Goal: Complete application form: Complete application form

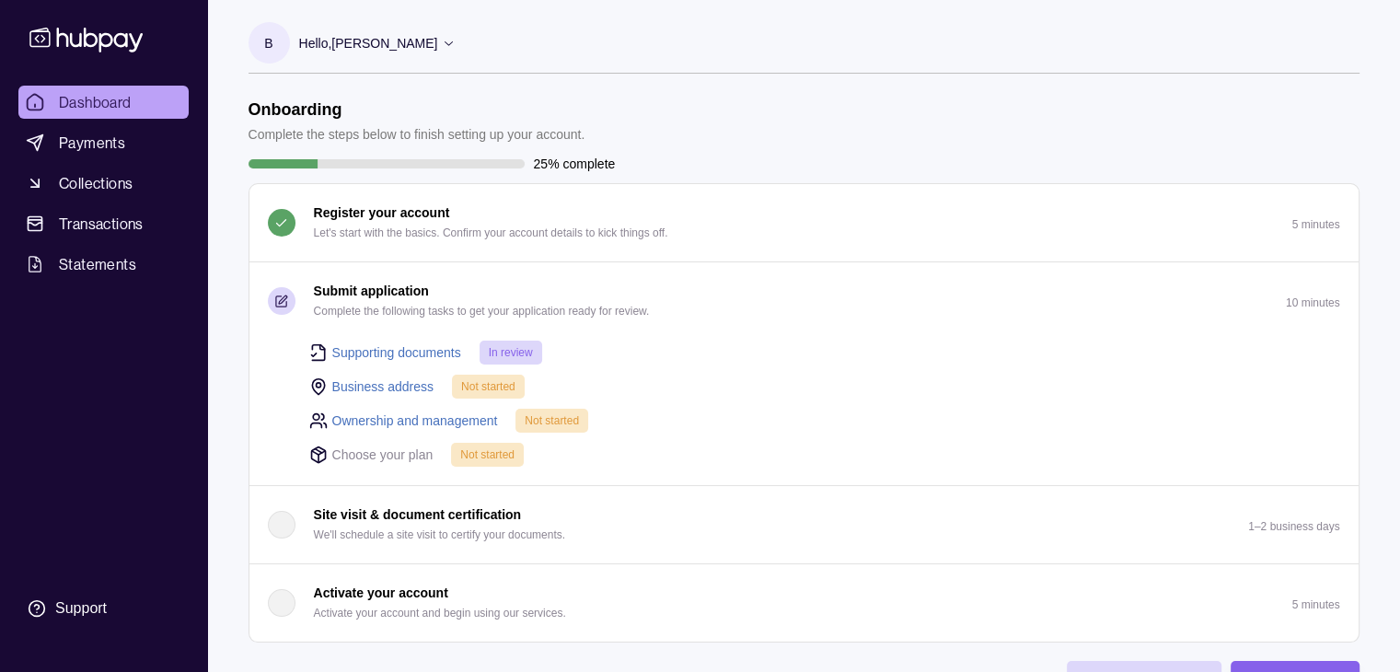
click at [382, 352] on link "Supporting documents" at bounding box center [396, 352] width 129 height 20
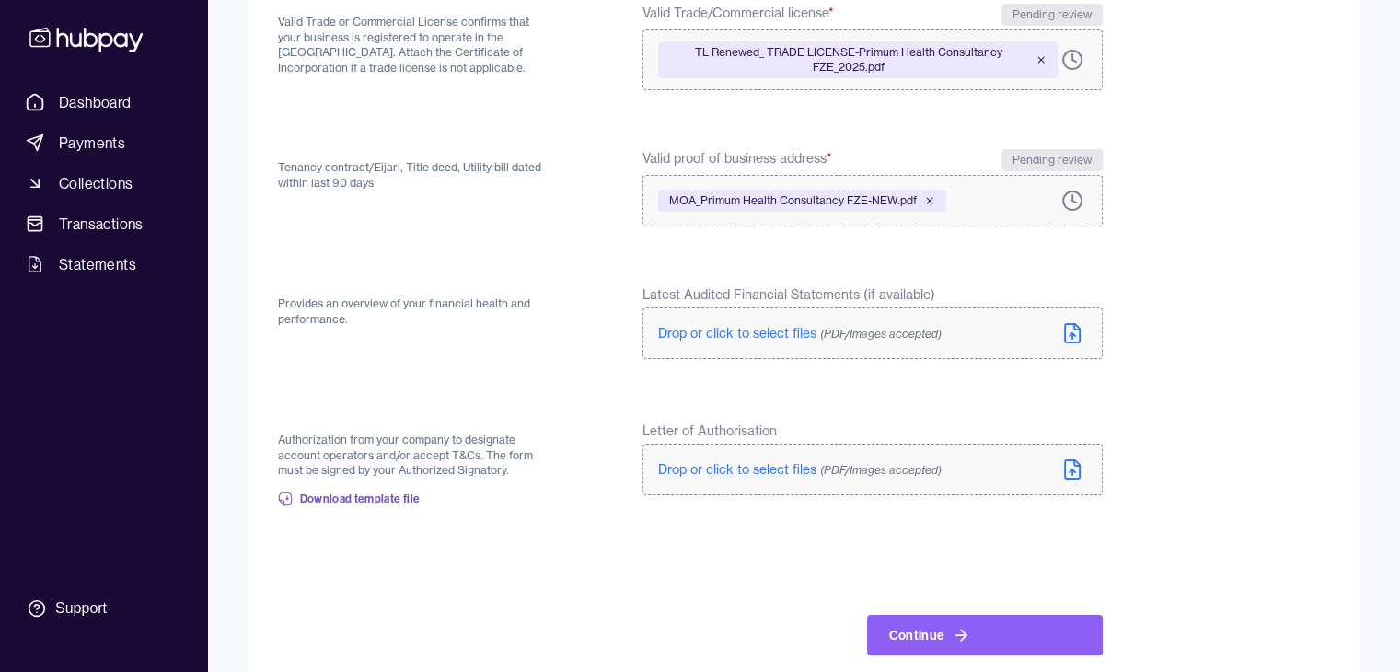
scroll to position [260, 0]
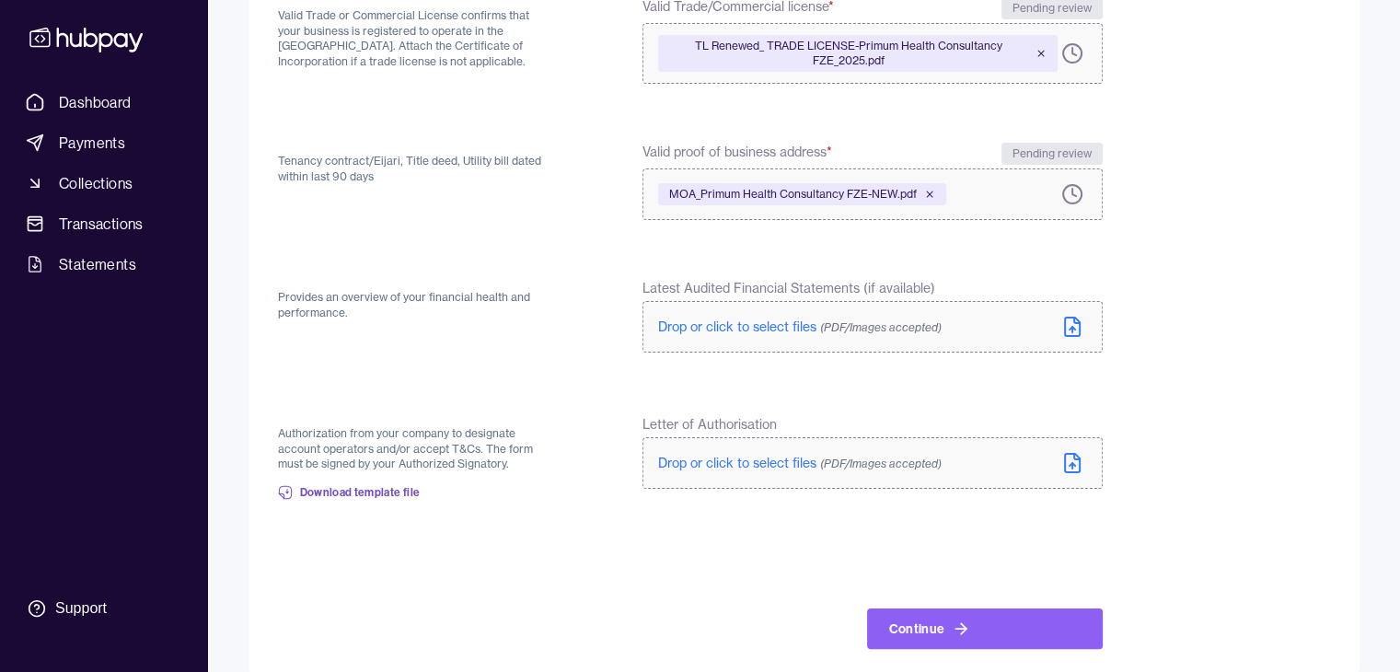
click at [788, 465] on span "Drop or click to select files (PDF/Images accepted)" at bounding box center [799, 463] width 283 height 17
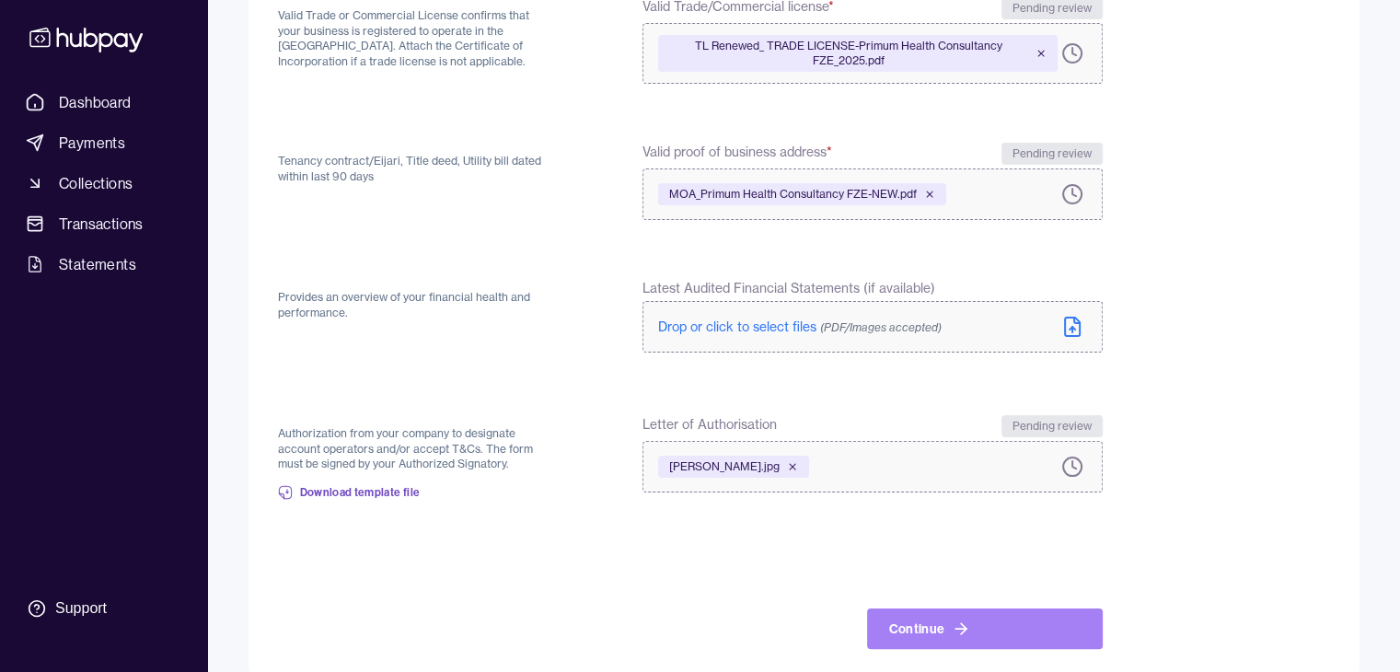
click at [914, 617] on button "Continue" at bounding box center [985, 628] width 236 height 40
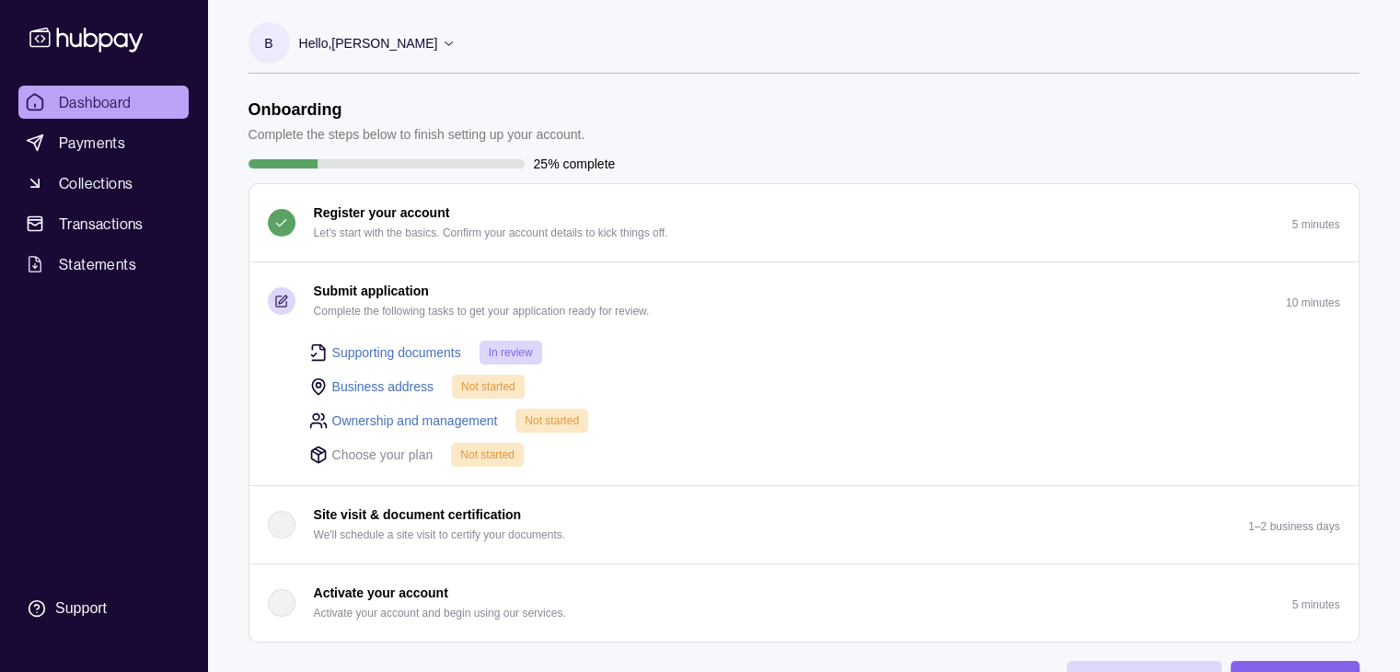
click at [403, 376] on link "Business address" at bounding box center [383, 386] width 102 height 20
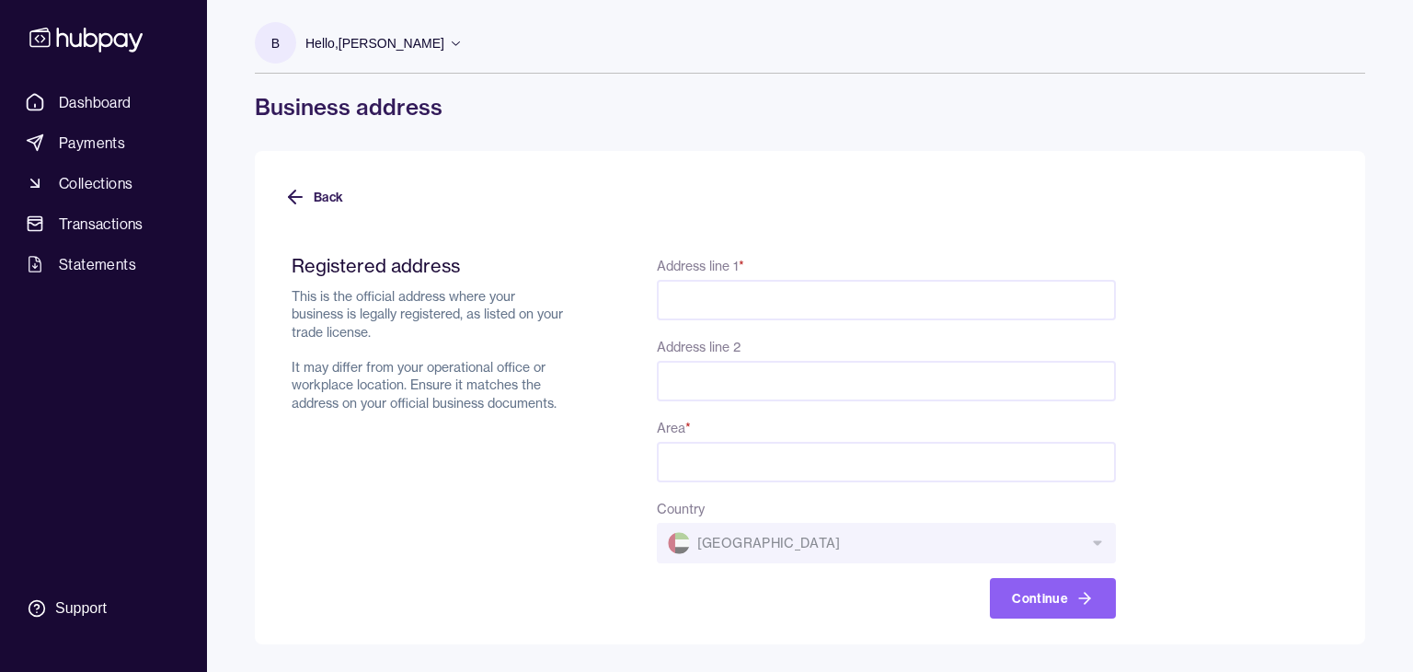
click at [850, 483] on div "Address line 1 * Address line 2 Area * Country [GEOGRAPHIC_DATA] Continue" at bounding box center [886, 436] width 459 height 364
click at [739, 288] on input "Address line 1 *" at bounding box center [886, 300] width 459 height 40
type input "**********"
click at [795, 391] on input "Address line 2" at bounding box center [886, 381] width 459 height 40
type input "**********"
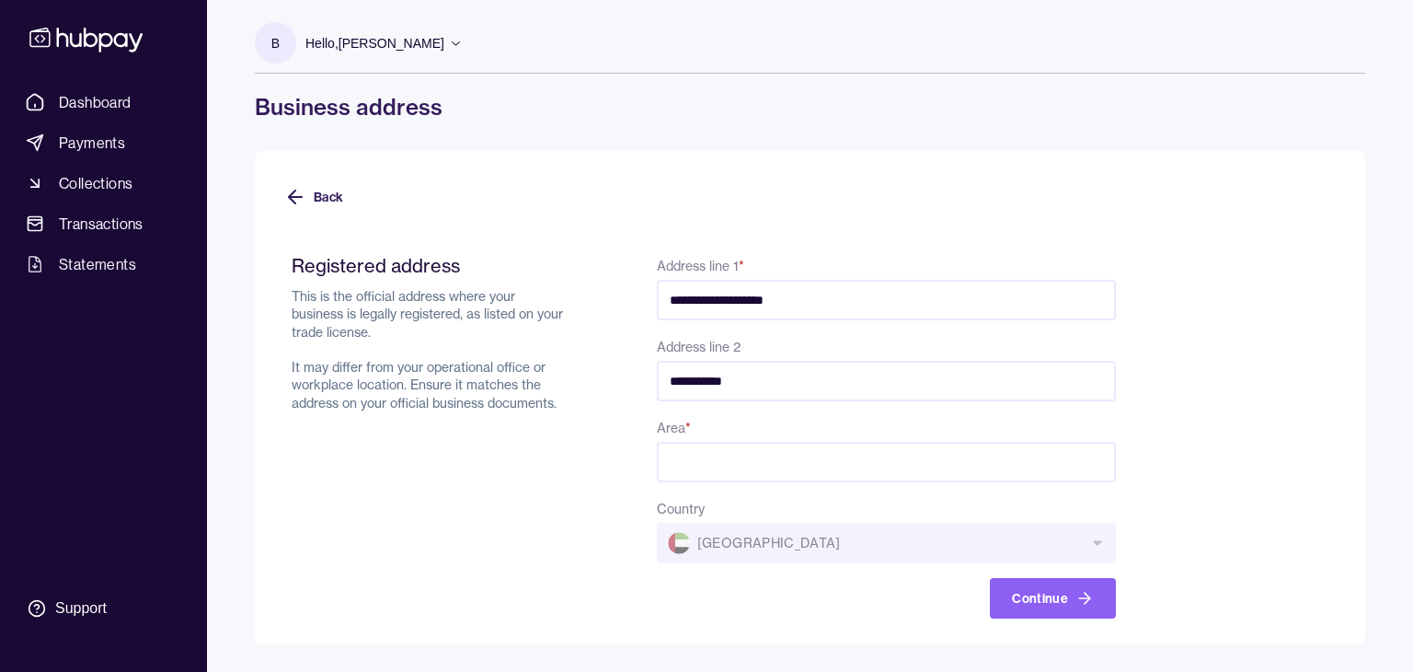
click at [940, 454] on input "Area *" at bounding box center [886, 462] width 459 height 40
type input "*******"
click at [1236, 577] on form "**********" at bounding box center [810, 425] width 1052 height 387
click at [1063, 601] on button "Continue" at bounding box center [1053, 598] width 126 height 40
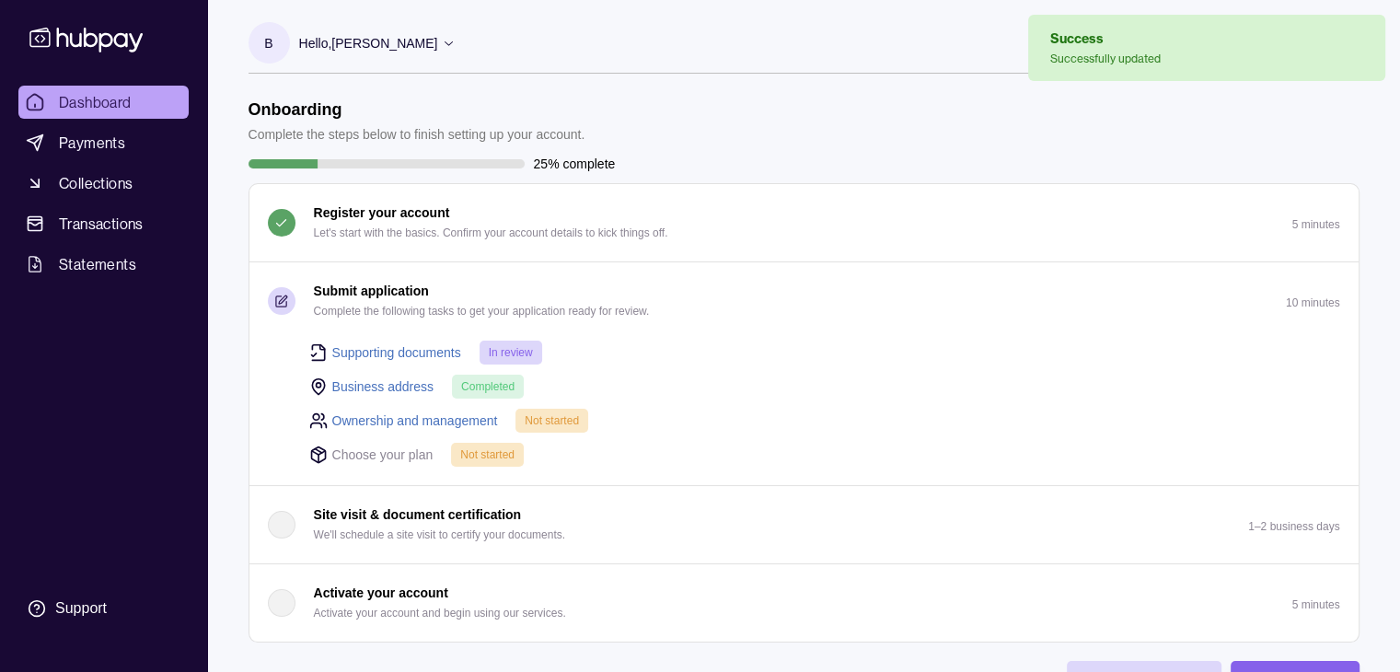
click at [475, 413] on link "Ownership and management" at bounding box center [415, 420] width 166 height 20
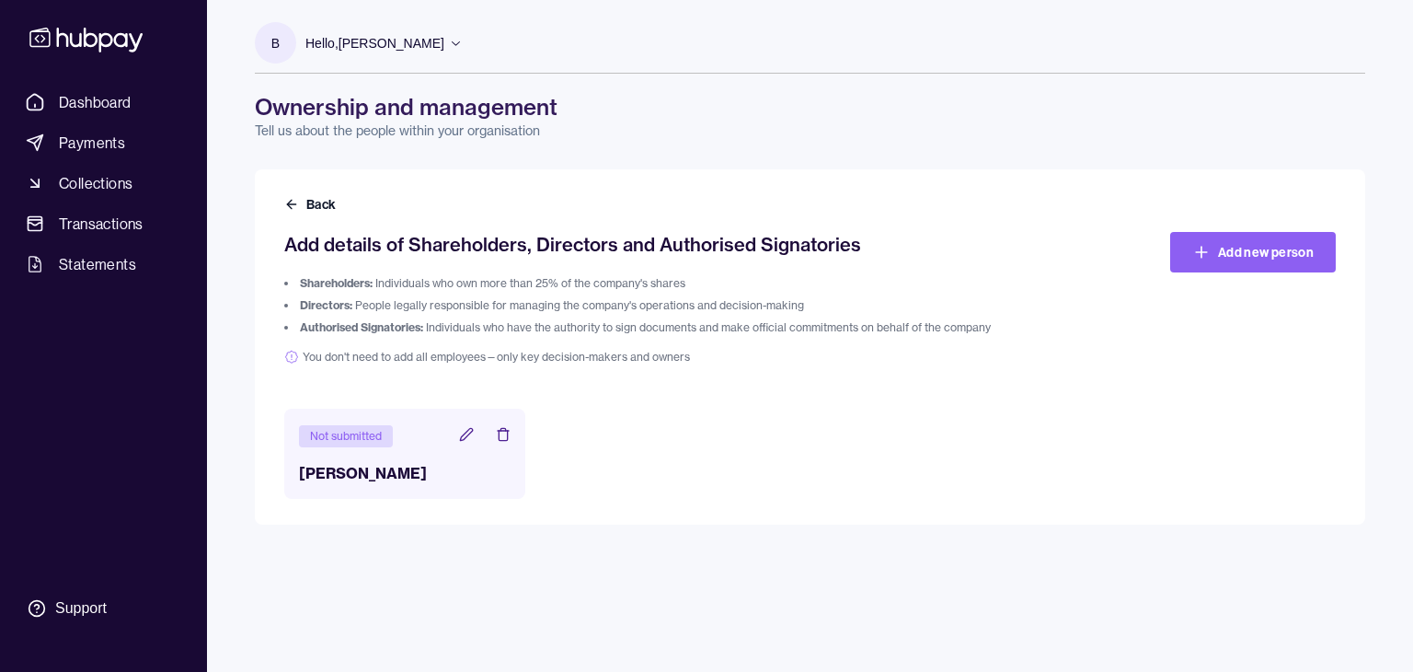
click at [467, 429] on icon at bounding box center [466, 434] width 15 height 15
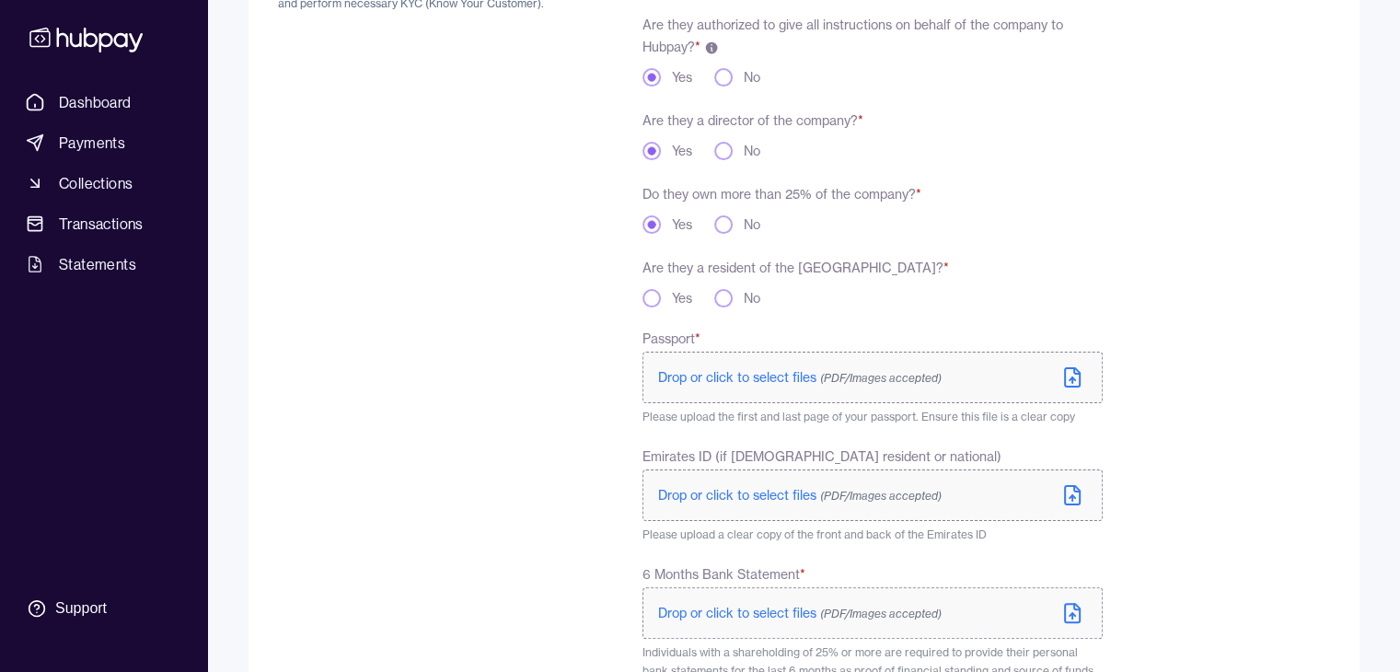
scroll to position [321, 0]
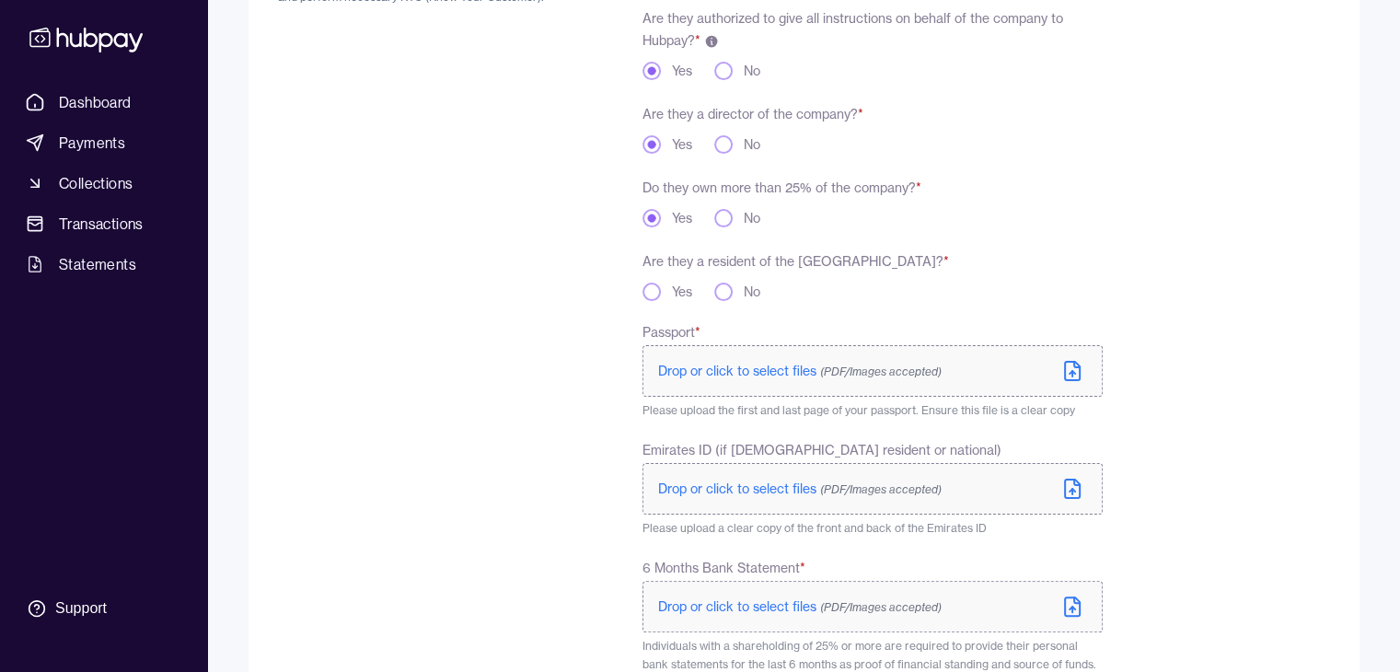
click at [721, 293] on button "No" at bounding box center [723, 292] width 18 height 18
click at [751, 369] on span "Drop or click to select files (PDF/Images accepted)" at bounding box center [799, 371] width 283 height 17
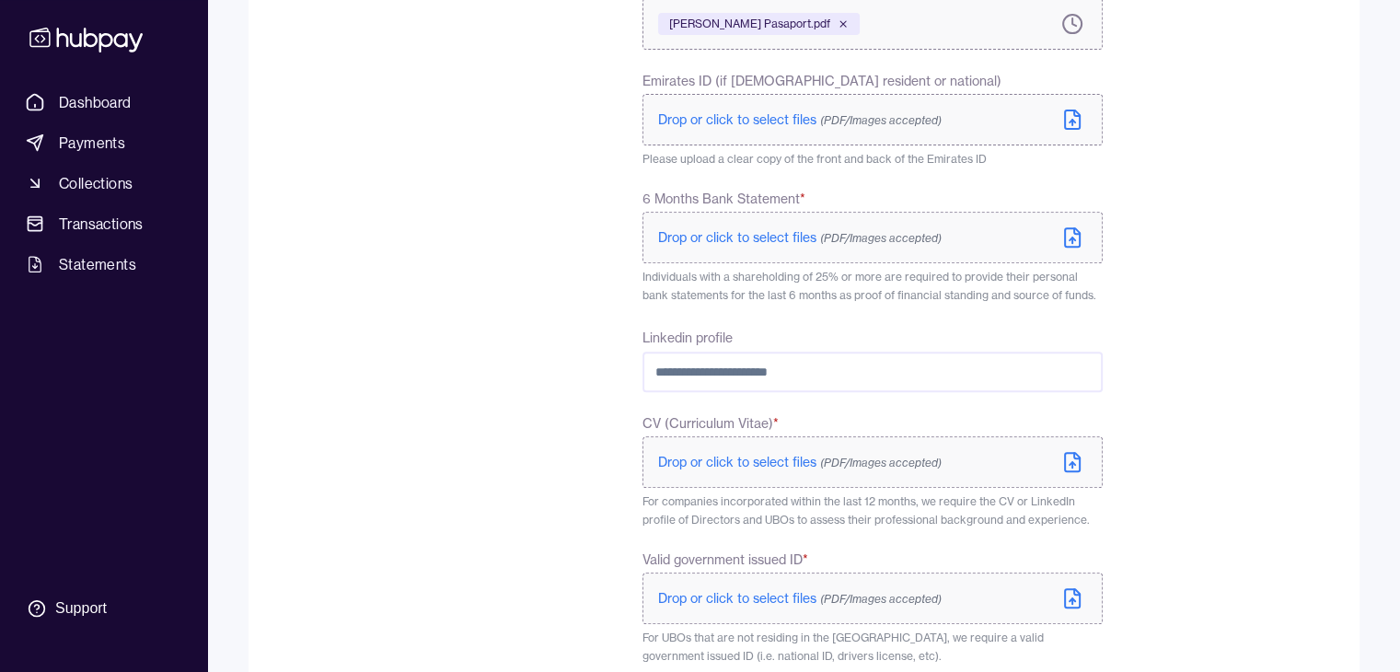
scroll to position [710, 0]
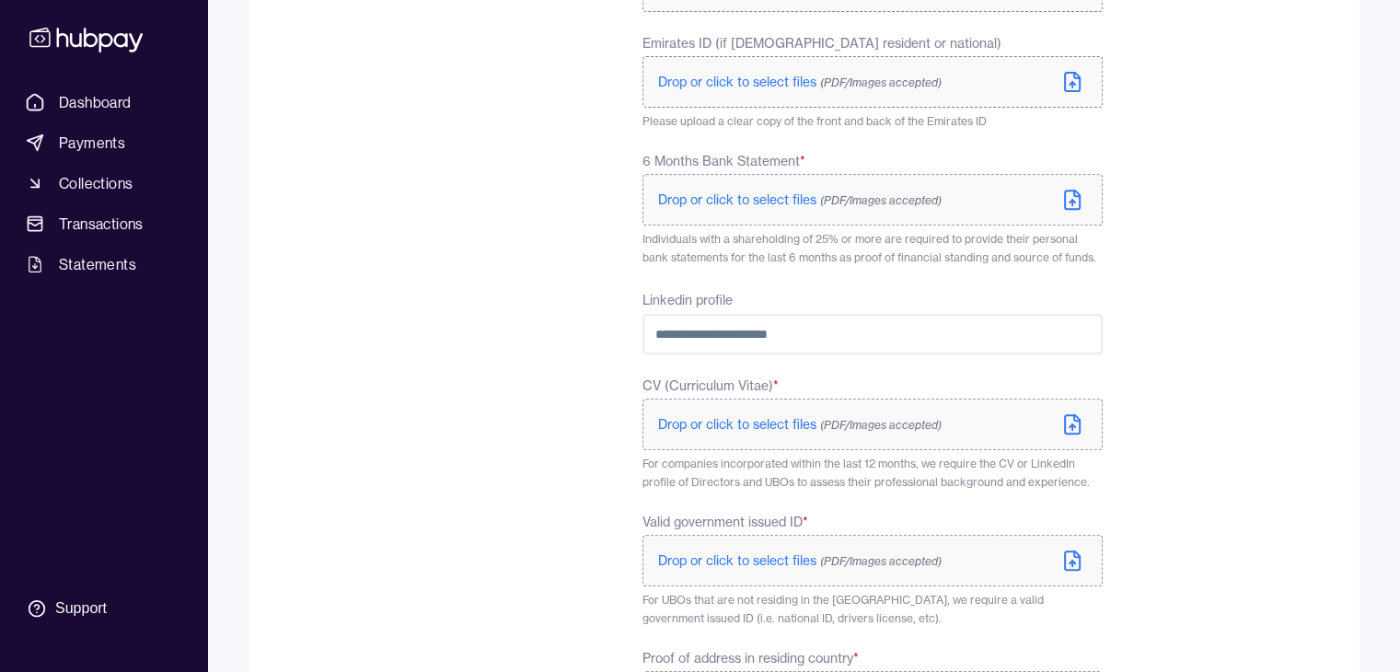
click at [785, 207] on span "Drop or click to select files (PDF/Images accepted)" at bounding box center [799, 199] width 283 height 17
click at [698, 132] on div "**********" at bounding box center [871, 200] width 459 height 1340
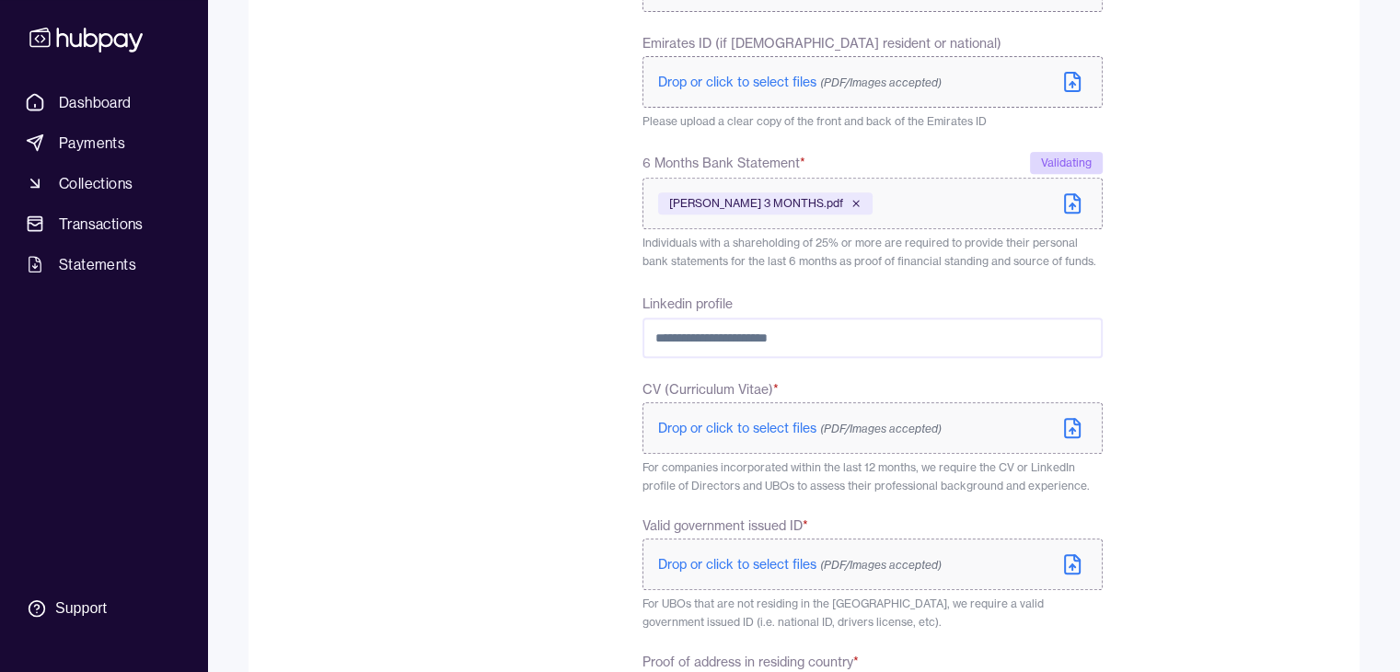
click at [862, 340] on input "Linkedin profile" at bounding box center [871, 337] width 459 height 40
paste input "**********"
type input "**********"
click at [1156, 439] on form "**********" at bounding box center [804, 191] width 1052 height 1366
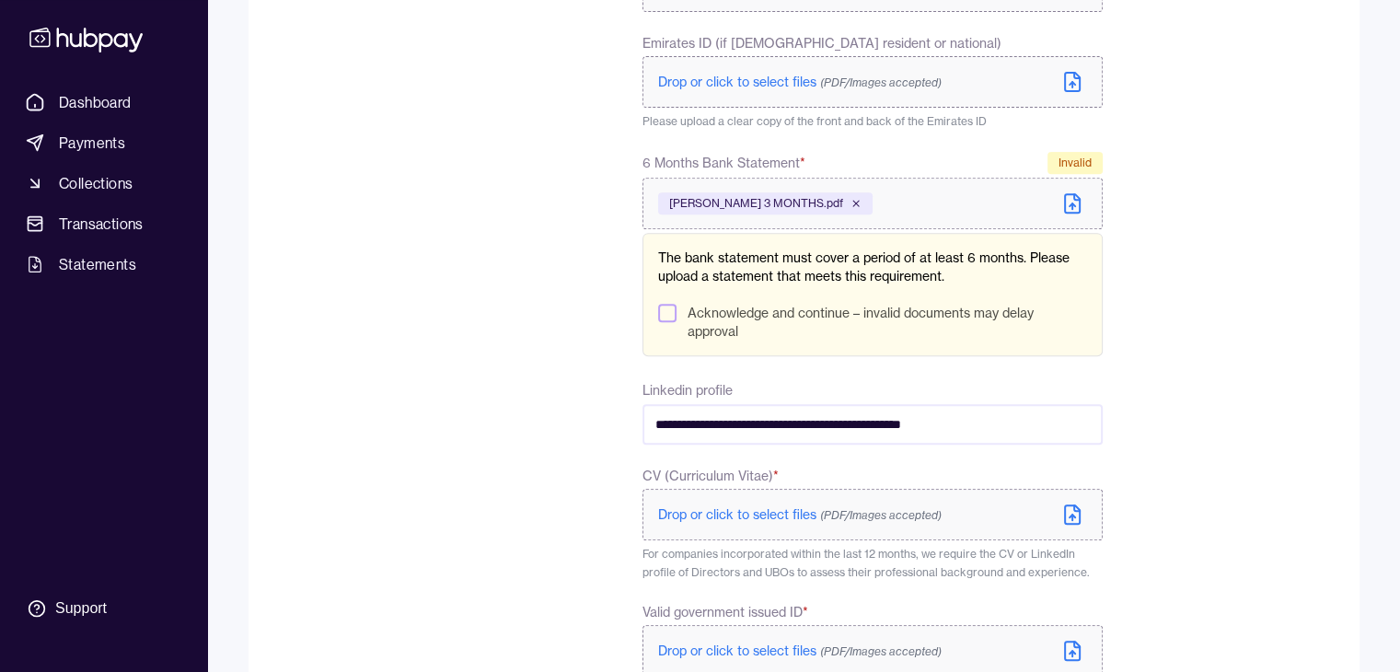
click at [675, 314] on button "Acknowledge and continue – invalid documents may delay approval" at bounding box center [667, 313] width 18 height 18
click at [872, 202] on div "[PERSON_NAME] 3 MONTHS.pdf" at bounding box center [765, 203] width 214 height 22
click at [861, 199] on icon at bounding box center [855, 203] width 11 height 11
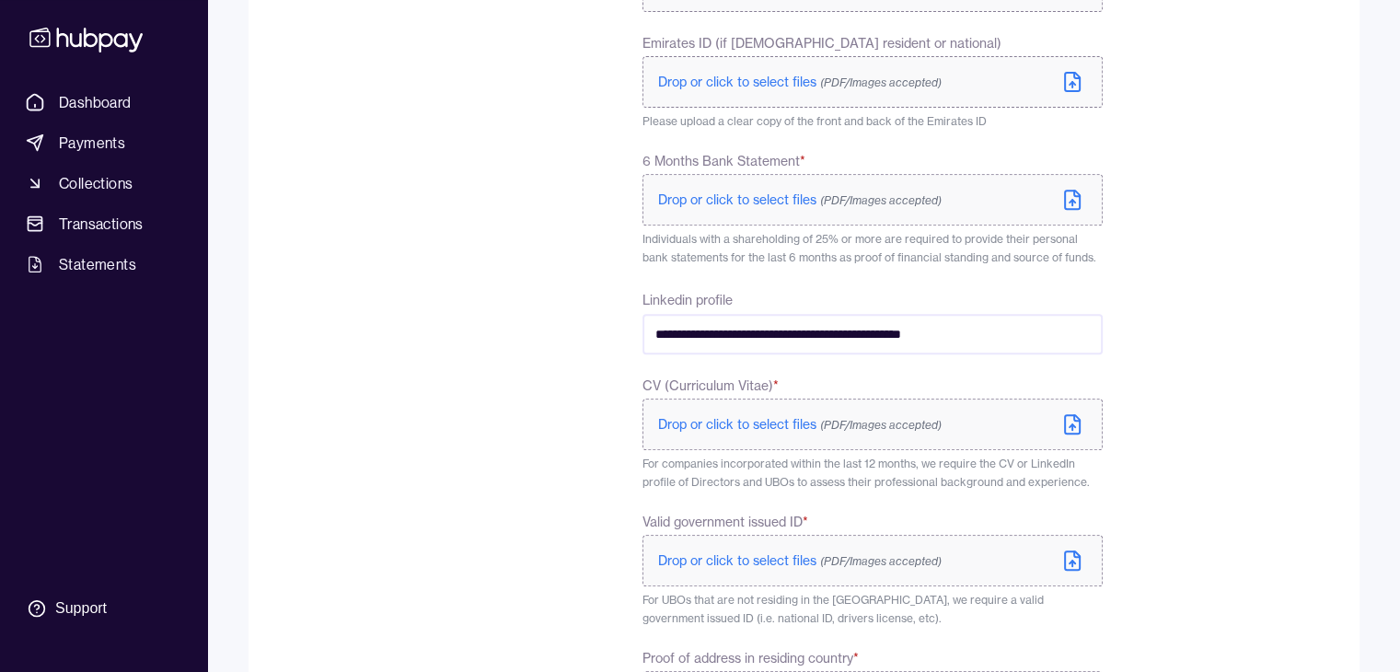
click at [1070, 428] on icon at bounding box center [1072, 424] width 22 height 22
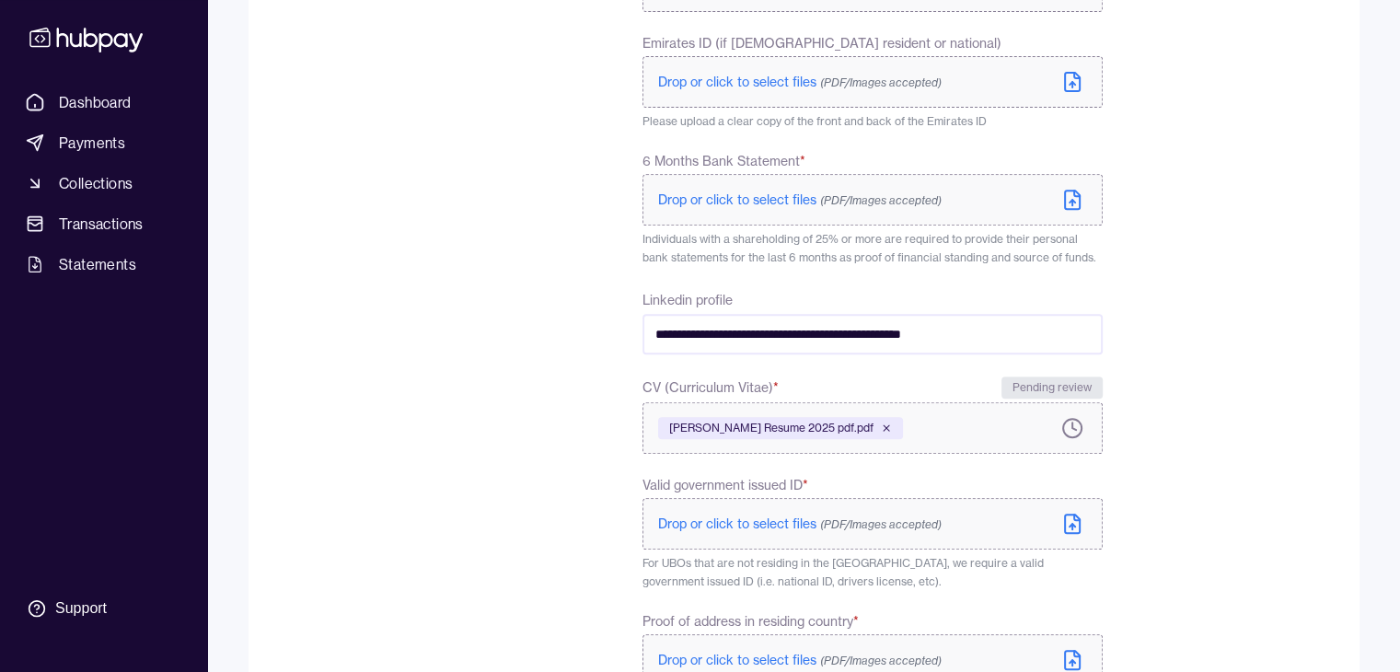
click at [772, 196] on span "Drop or click to select files (PDF/Images accepted)" at bounding box center [799, 199] width 283 height 17
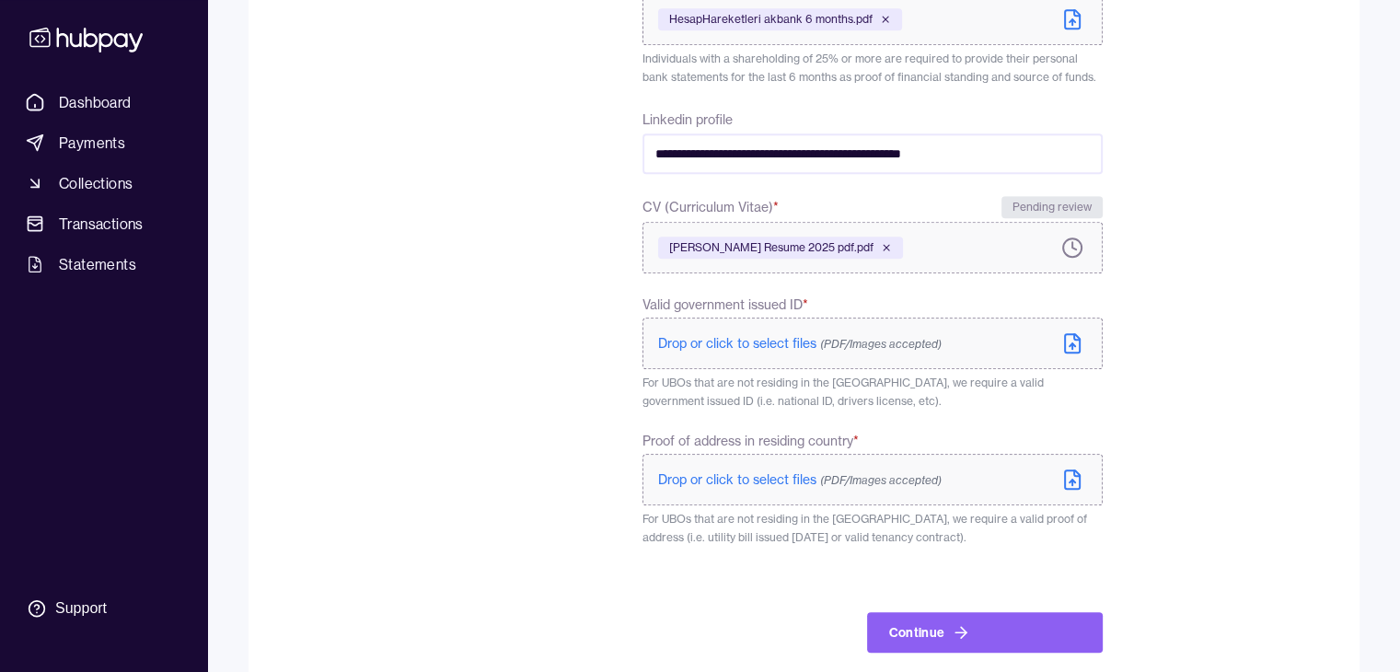
scroll to position [898, 0]
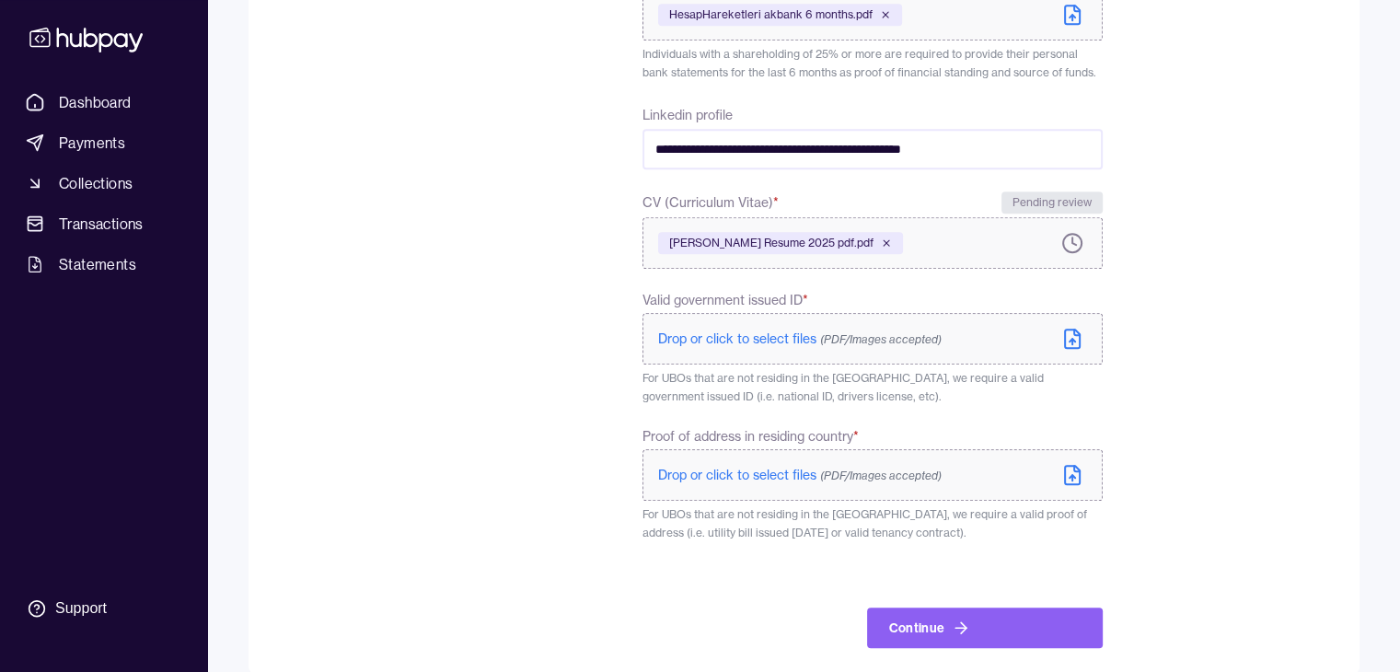
click at [801, 329] on p "Drop or click to select files (PDF/Images accepted)" at bounding box center [799, 338] width 283 height 18
click at [799, 480] on span "Drop or click to select files (PDF/Images accepted)" at bounding box center [799, 478] width 283 height 17
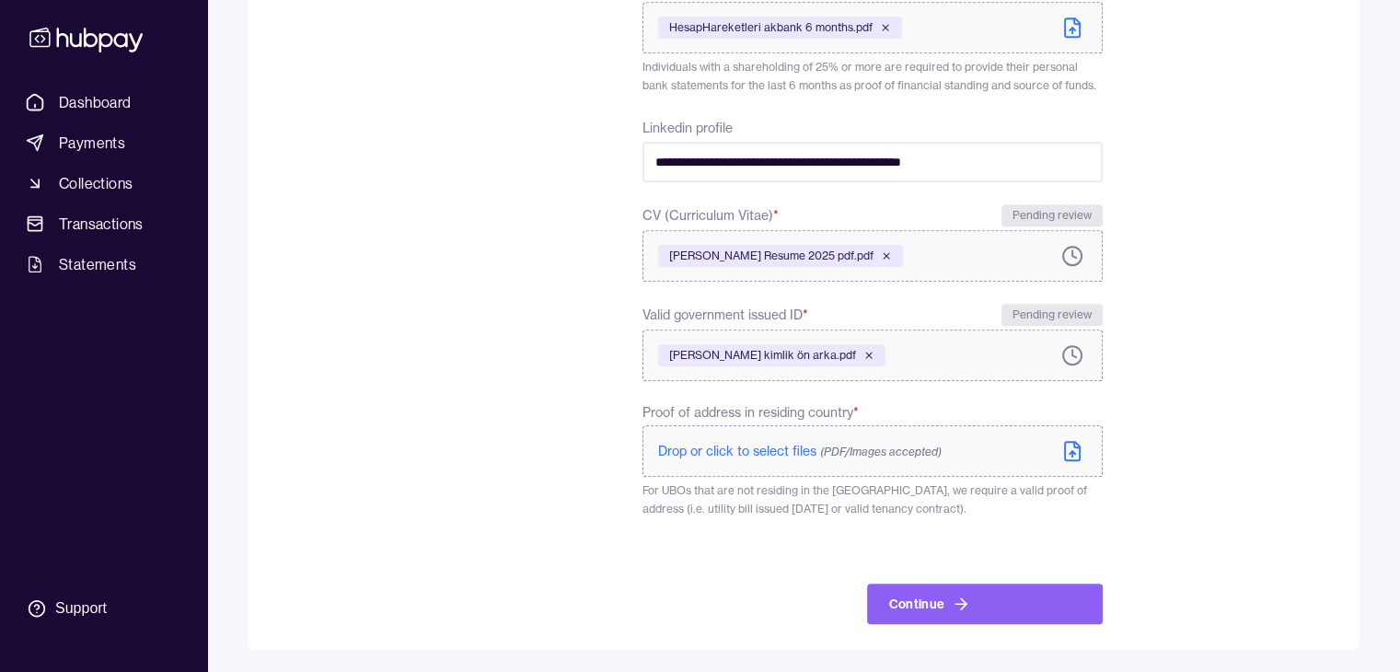
scroll to position [886, 0]
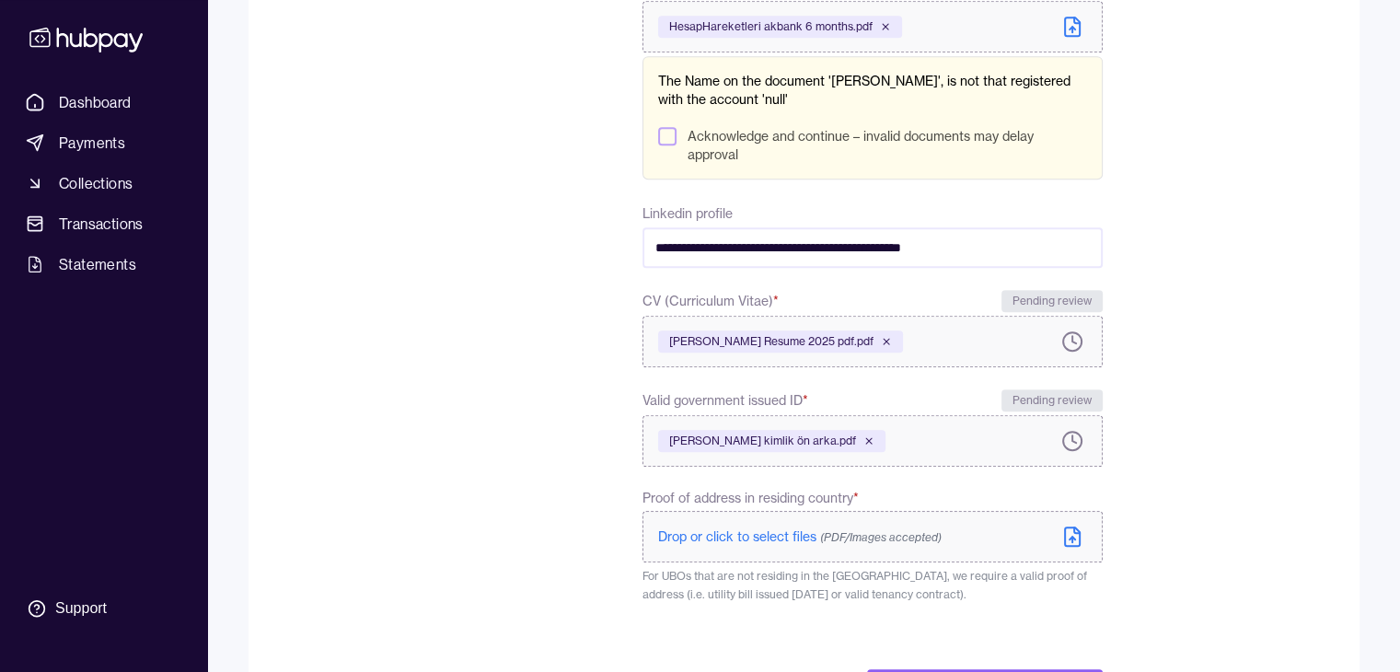
click at [795, 537] on span "Drop or click to select files (PDF/Images accepted)" at bounding box center [799, 536] width 283 height 17
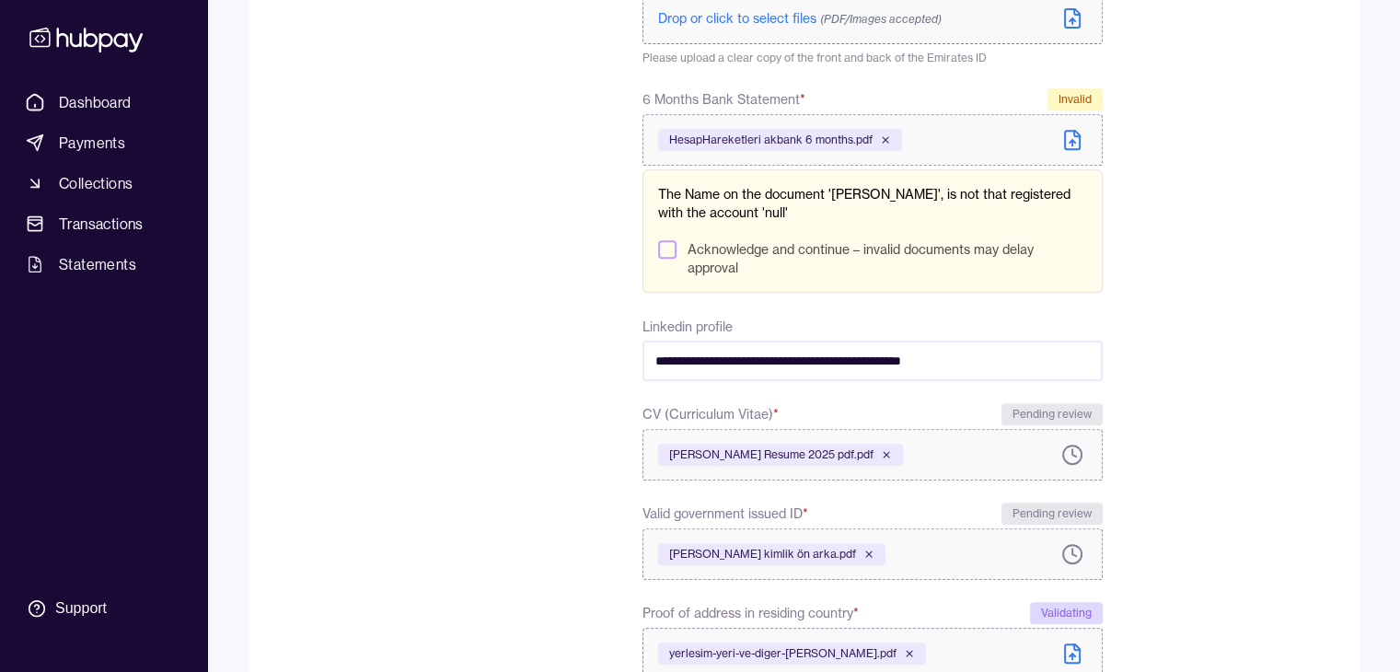
scroll to position [766, 0]
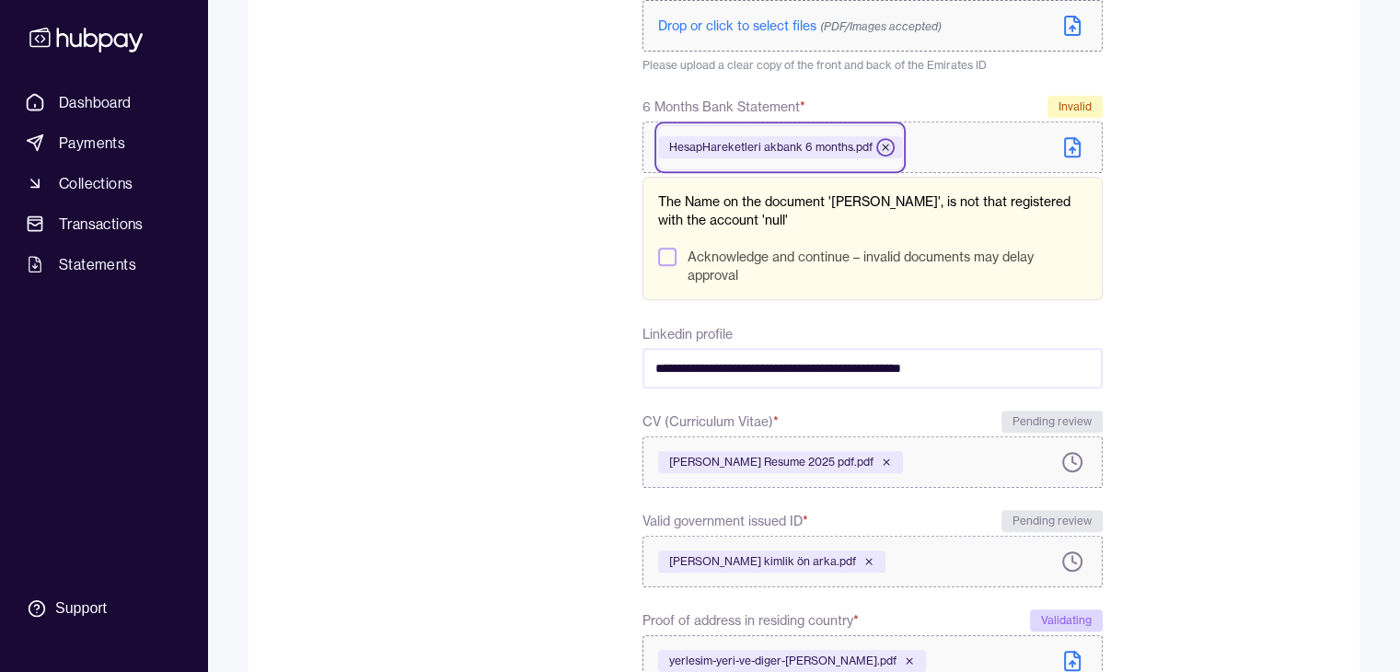
click at [883, 144] on icon at bounding box center [885, 147] width 11 height 11
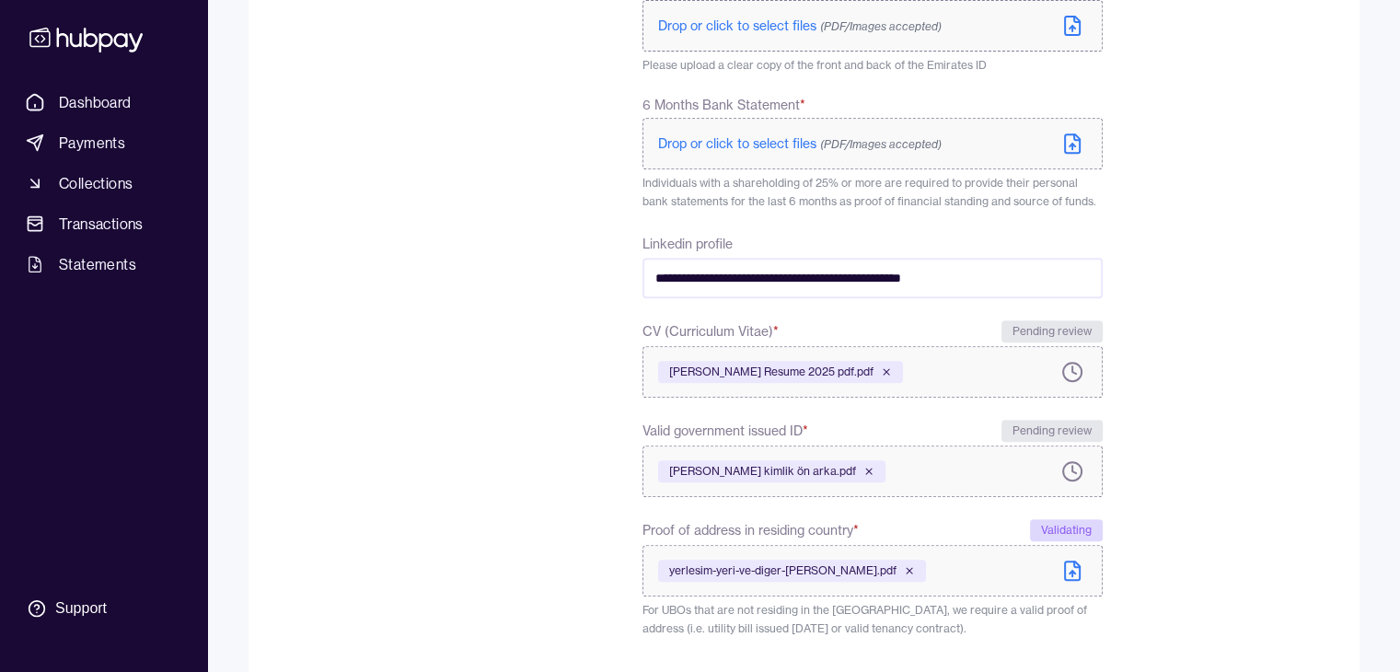
scroll to position [886, 0]
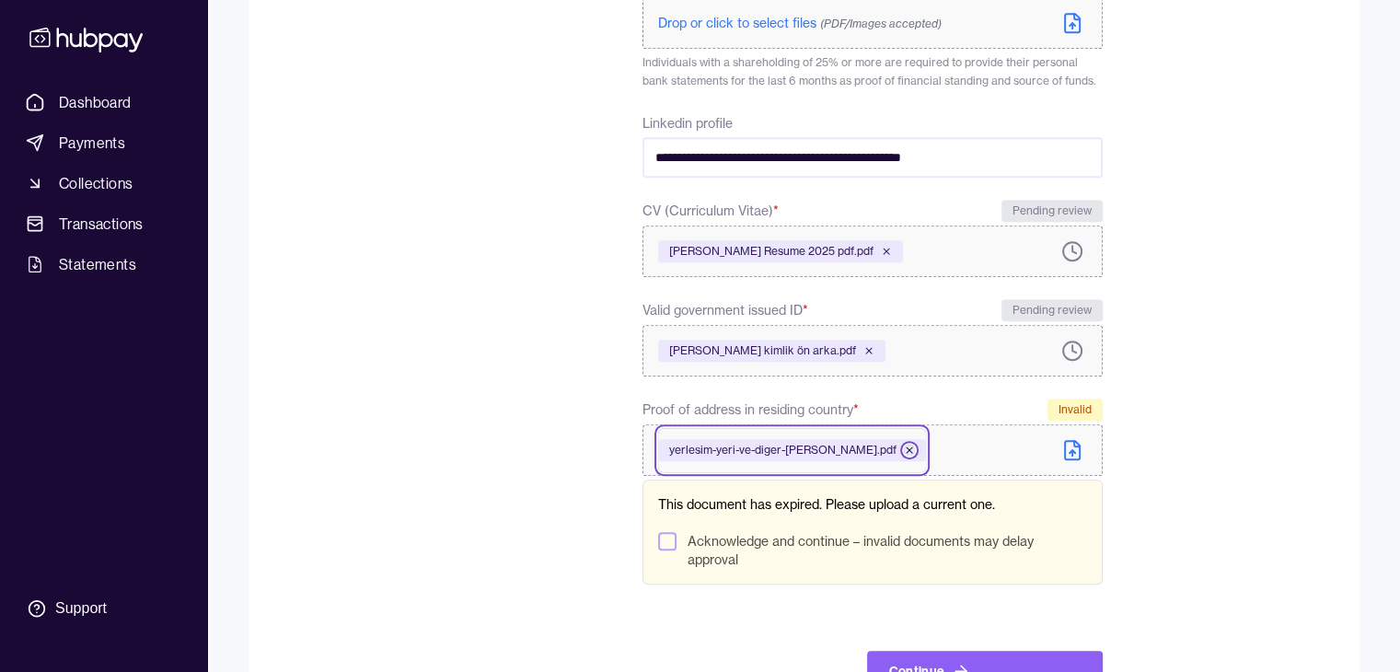
click at [904, 444] on icon at bounding box center [909, 449] width 11 height 11
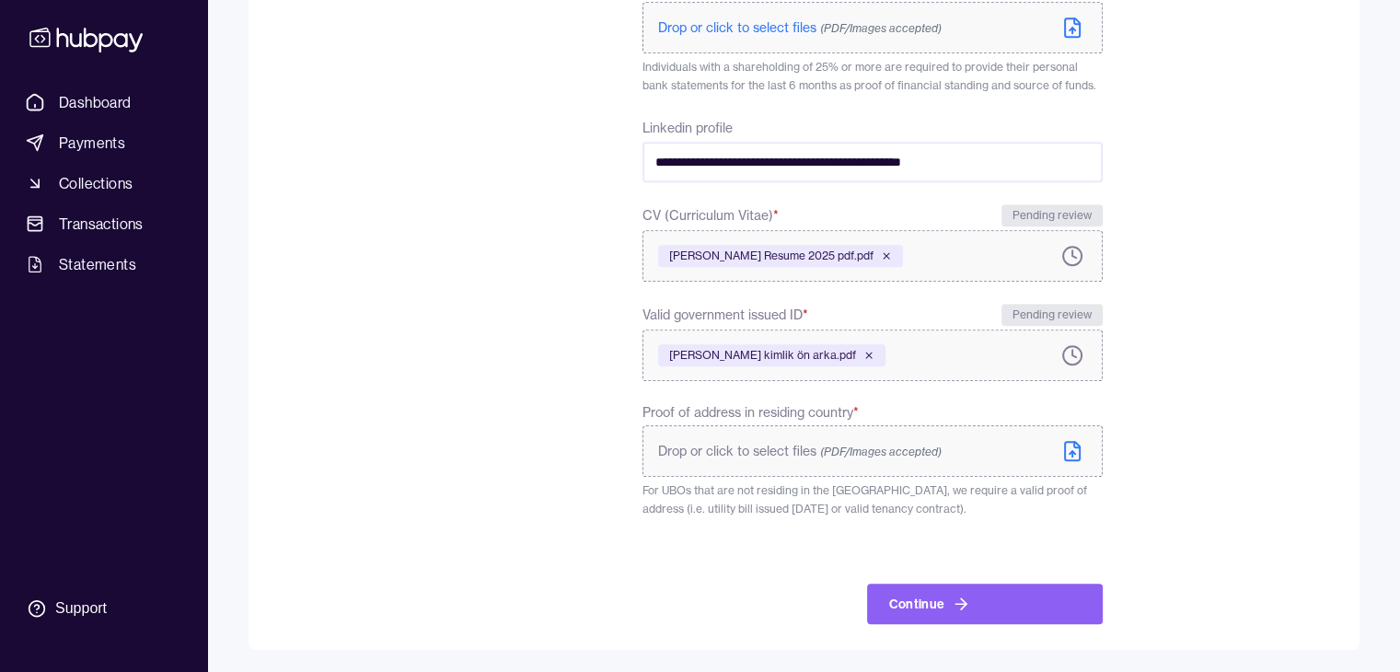
scroll to position [883, 0]
click at [771, 443] on span "Drop or click to select files (PDF/Images accepted)" at bounding box center [799, 451] width 283 height 17
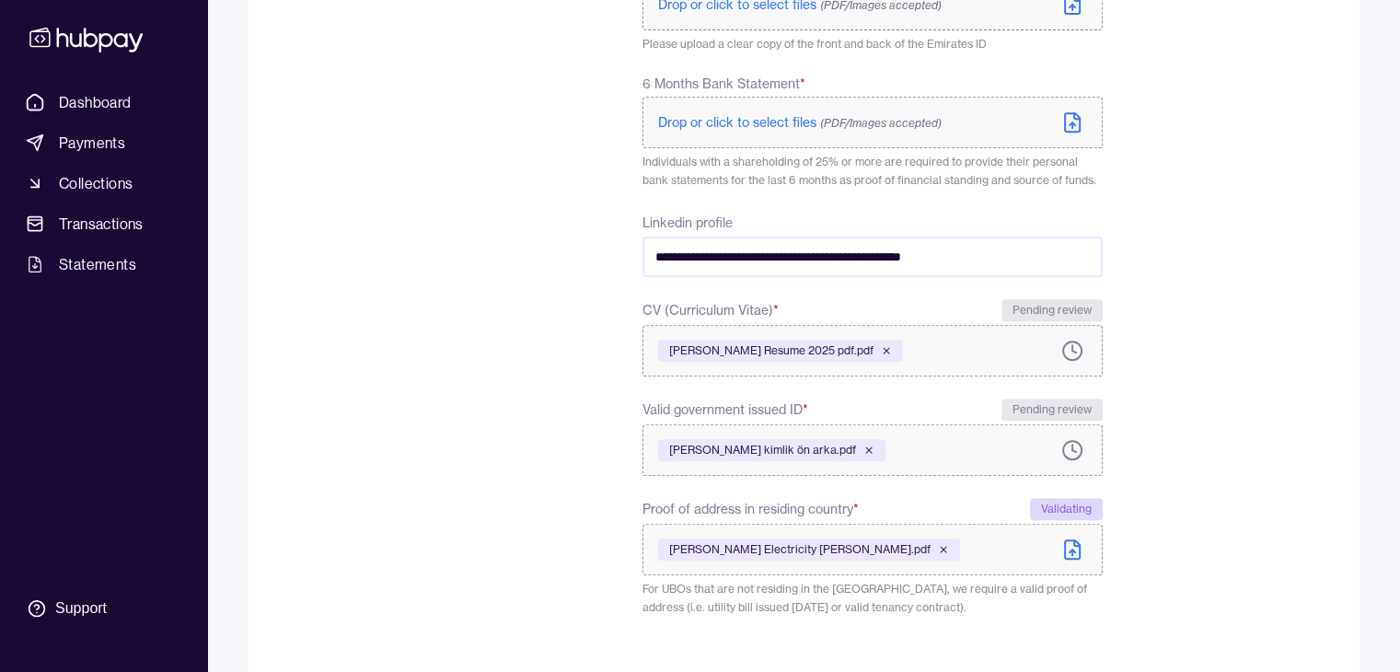
scroll to position [785, 0]
click at [798, 122] on span "Drop or click to select files (PDF/Images accepted)" at bounding box center [799, 124] width 283 height 17
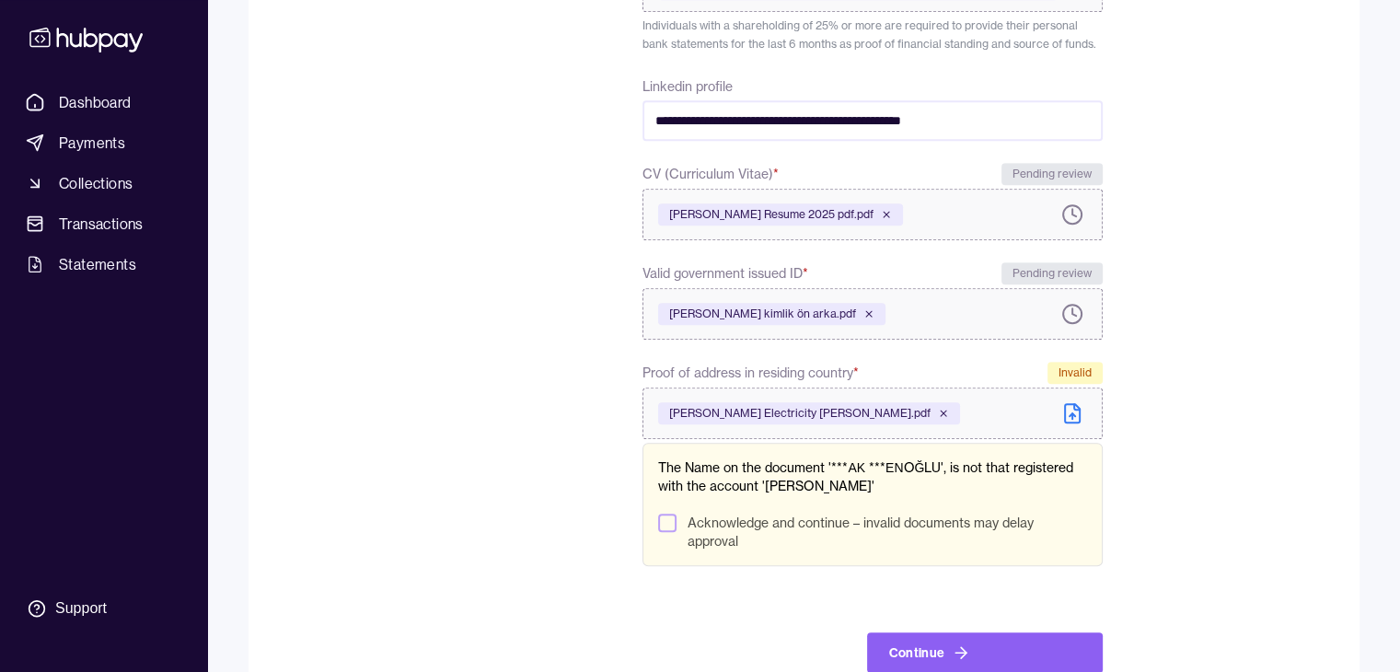
scroll to position [985, 0]
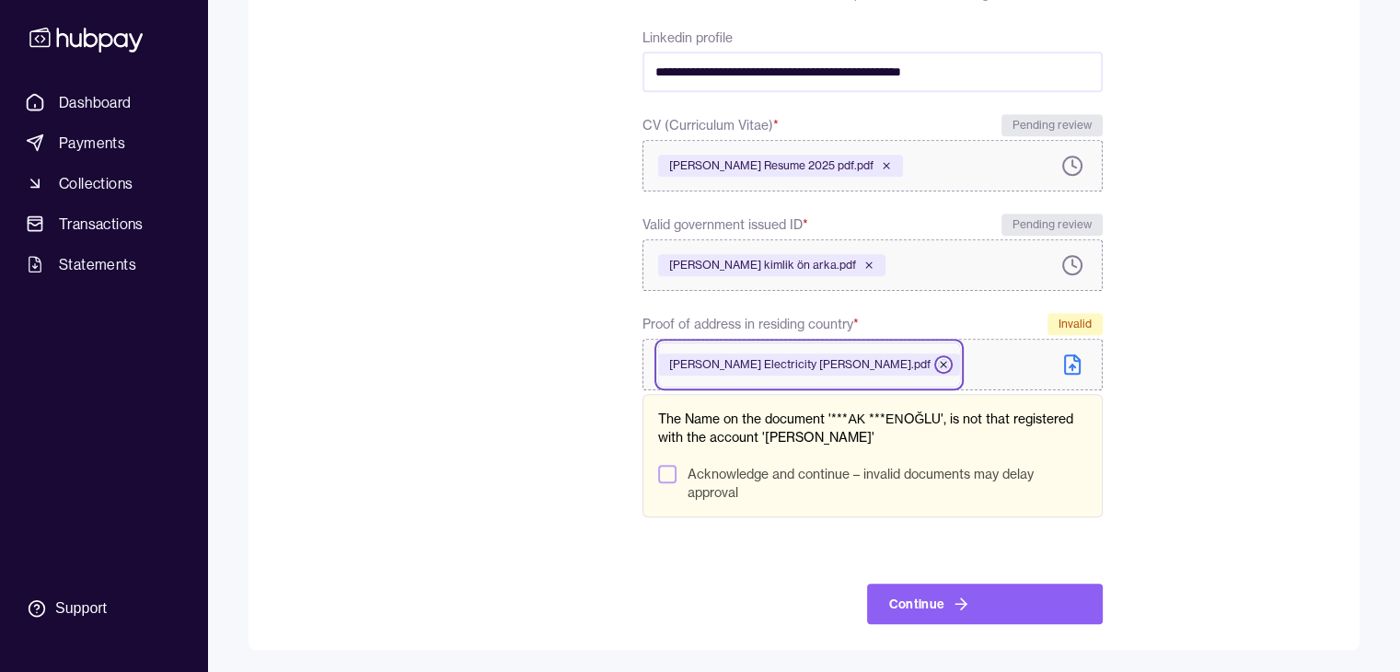
click at [940, 365] on icon at bounding box center [943, 365] width 6 height 6
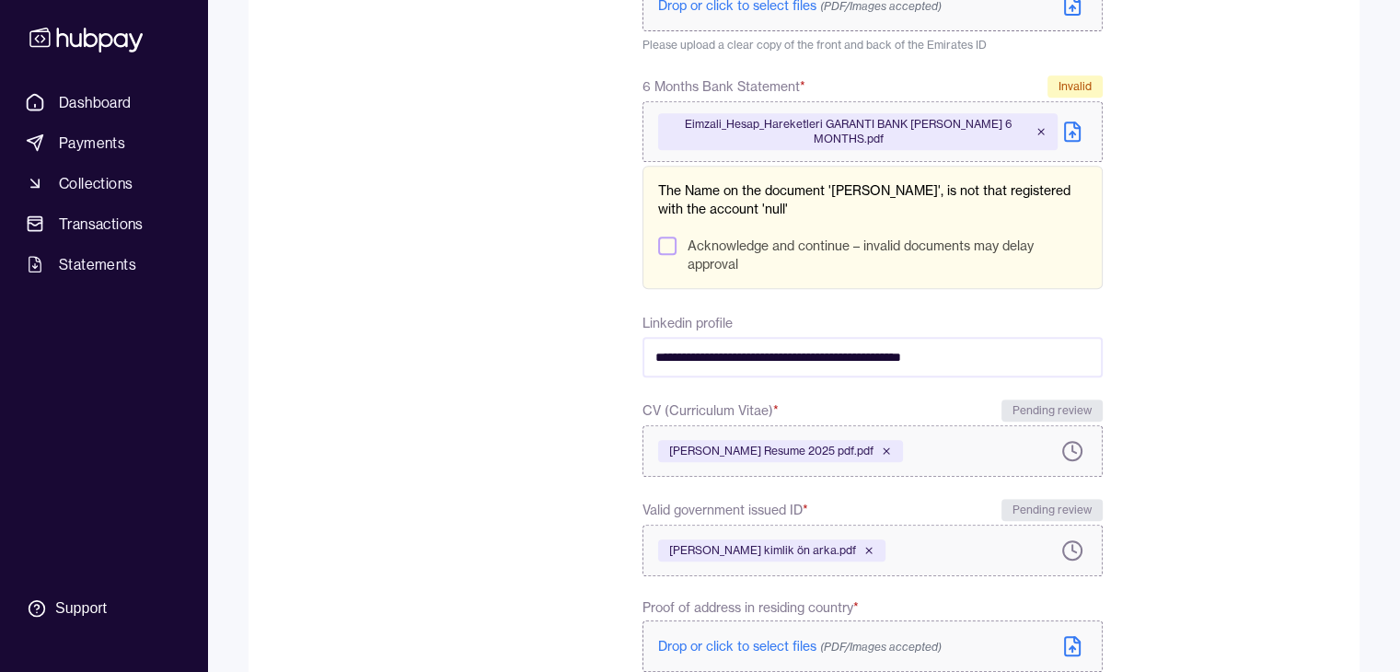
scroll to position [751, 0]
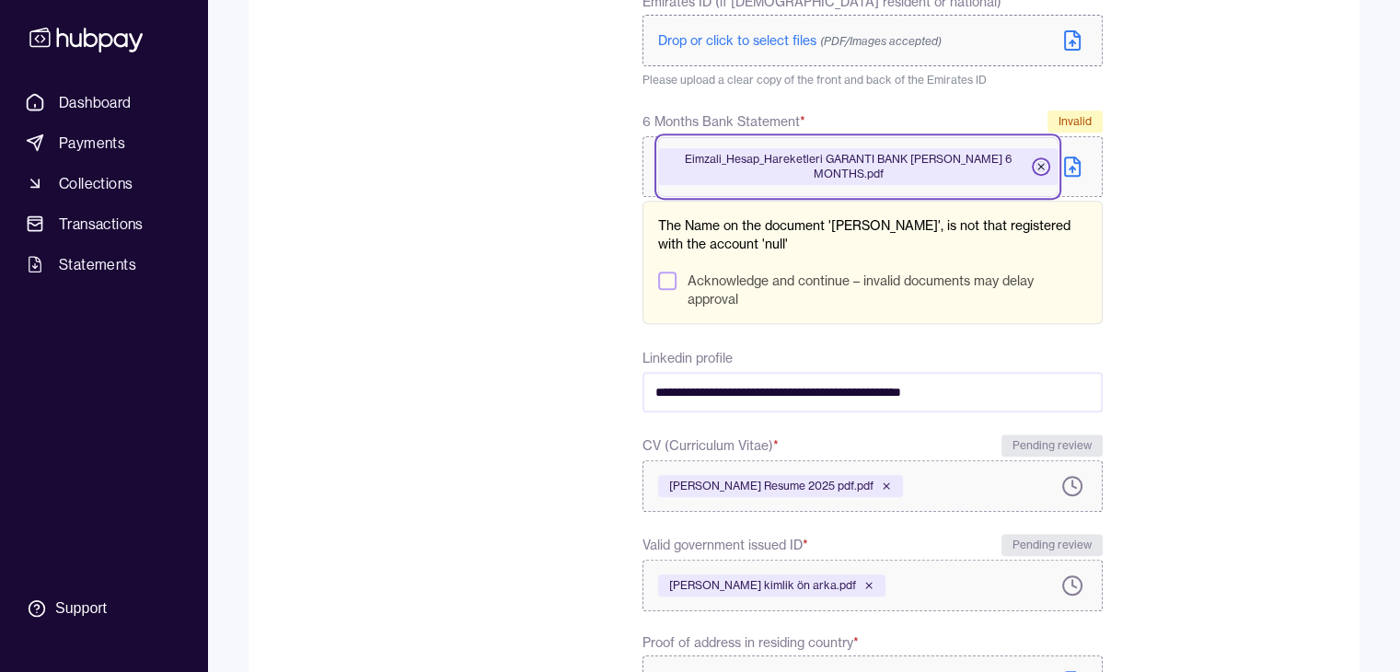
click at [1042, 166] on icon at bounding box center [1040, 166] width 11 height 11
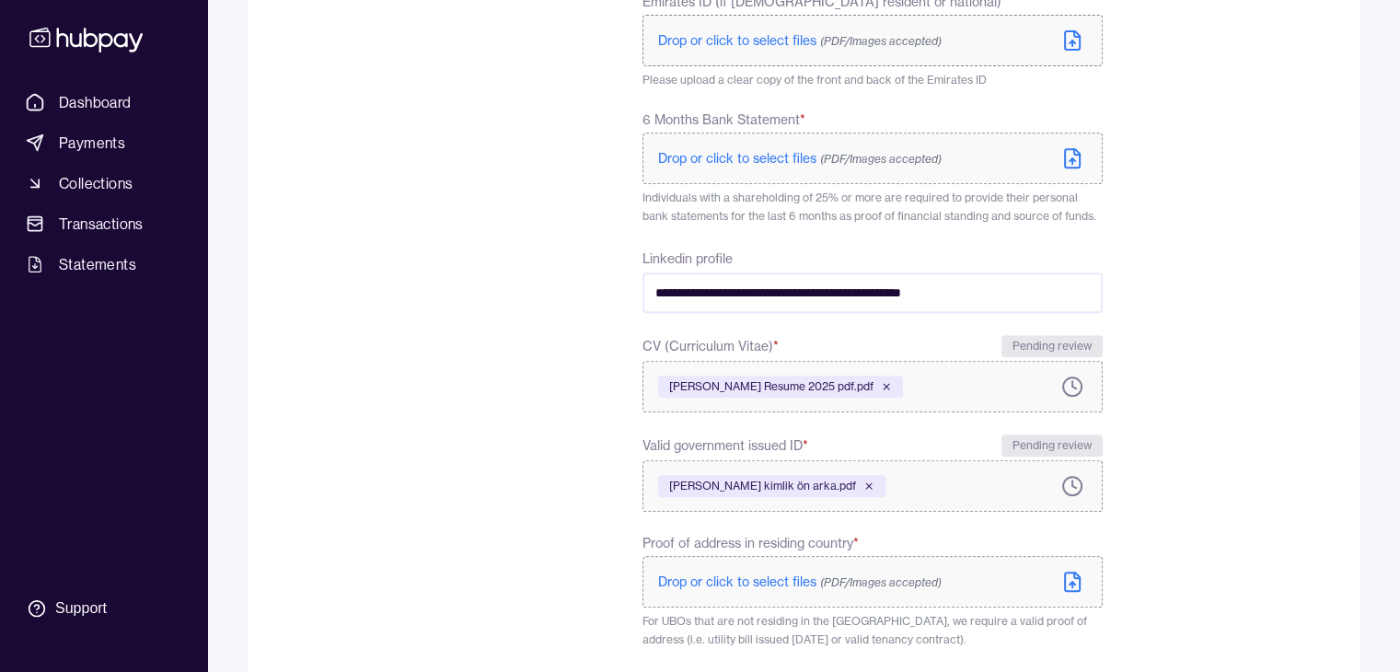
click at [771, 152] on span "Drop or click to select files (PDF/Images accepted)" at bounding box center [799, 158] width 283 height 17
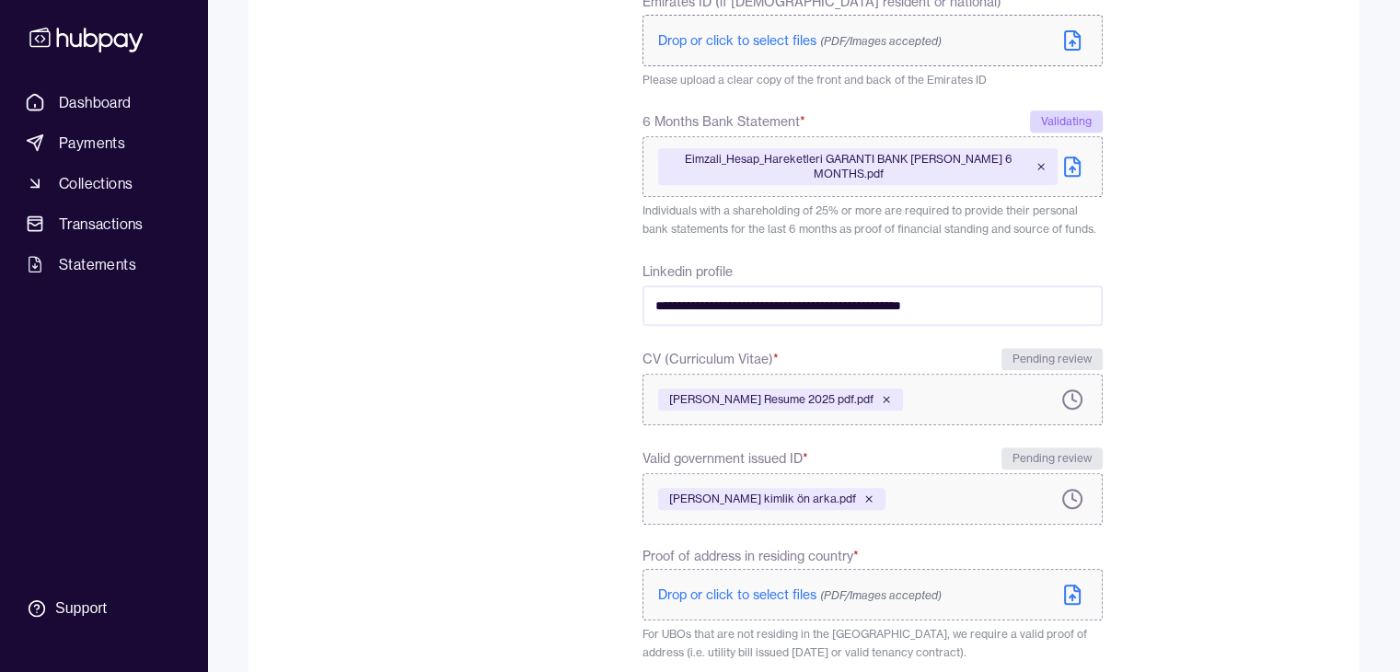
scroll to position [894, 0]
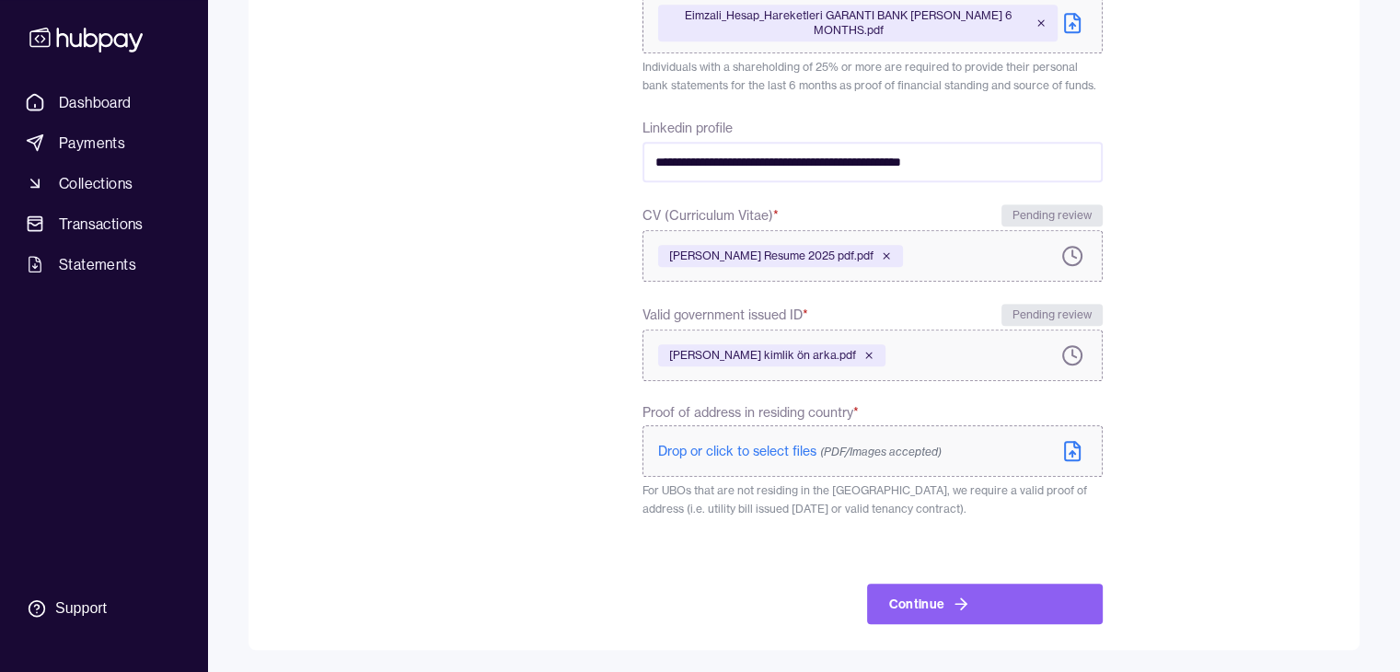
click at [799, 448] on span "Drop or click to select files (PDF/Images accepted)" at bounding box center [799, 451] width 283 height 17
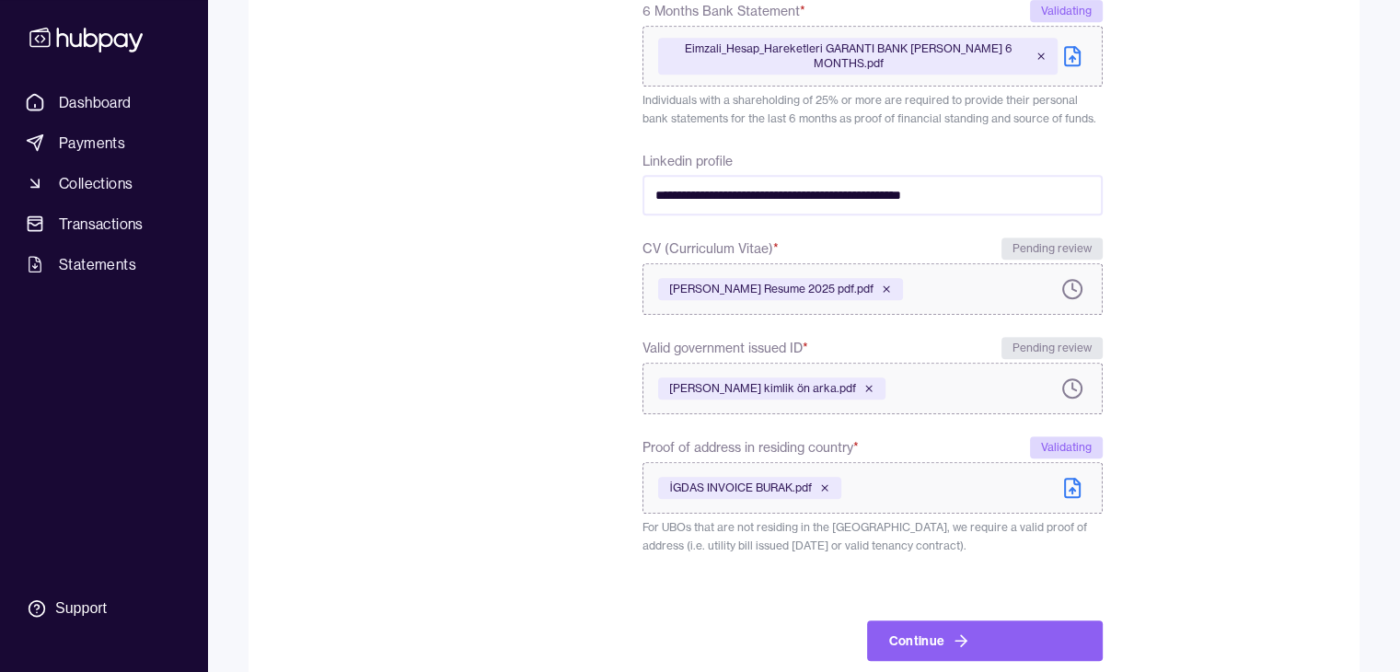
scroll to position [898, 0]
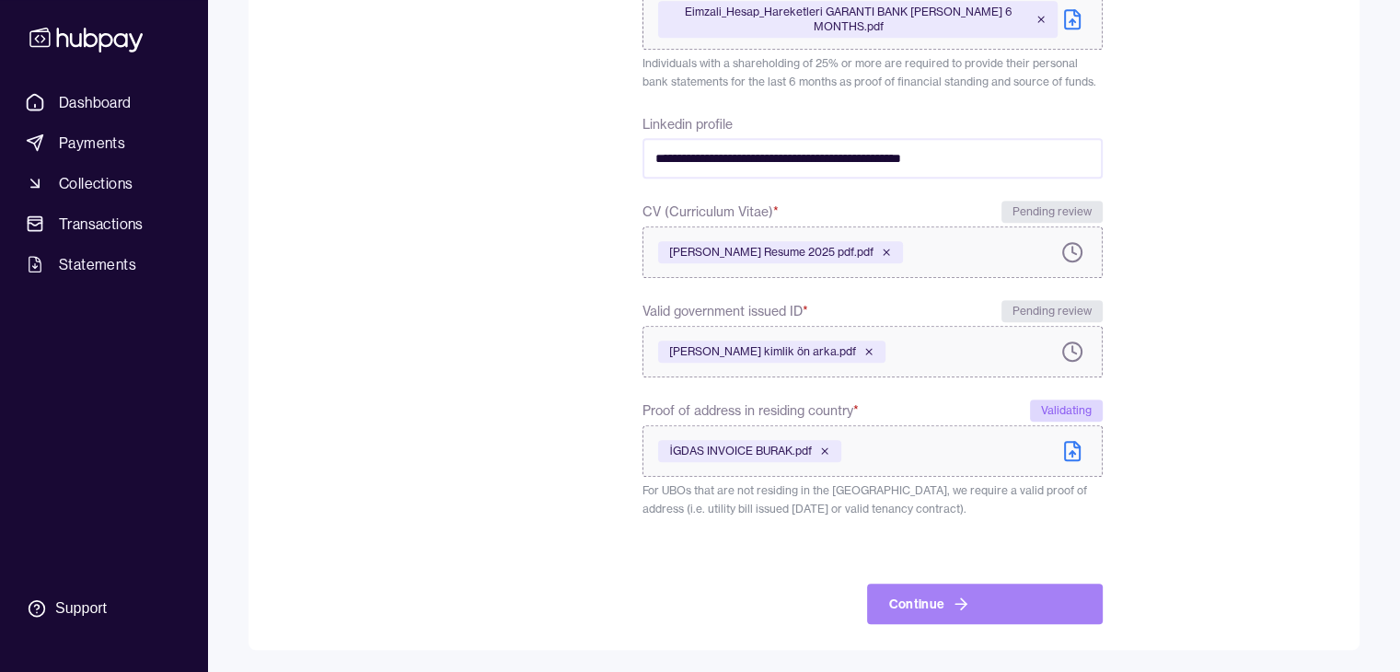
click at [1024, 611] on button "Continue" at bounding box center [985, 603] width 236 height 40
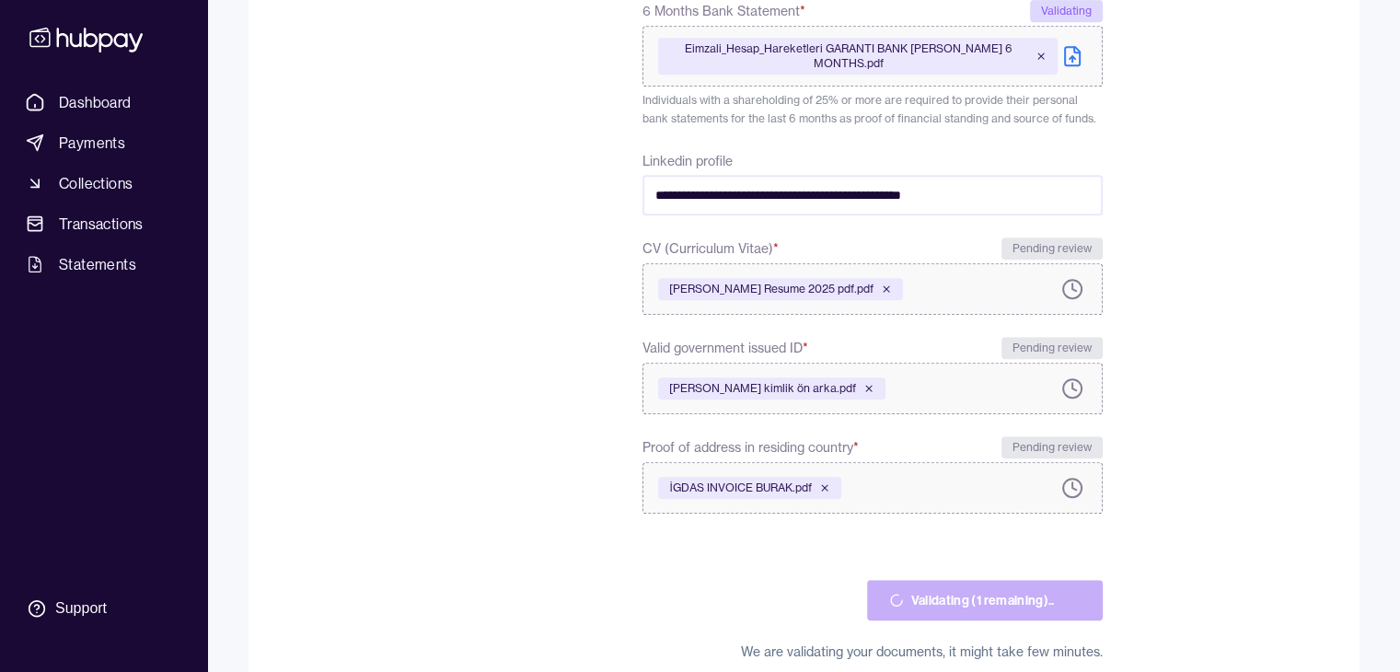
scroll to position [715, 0]
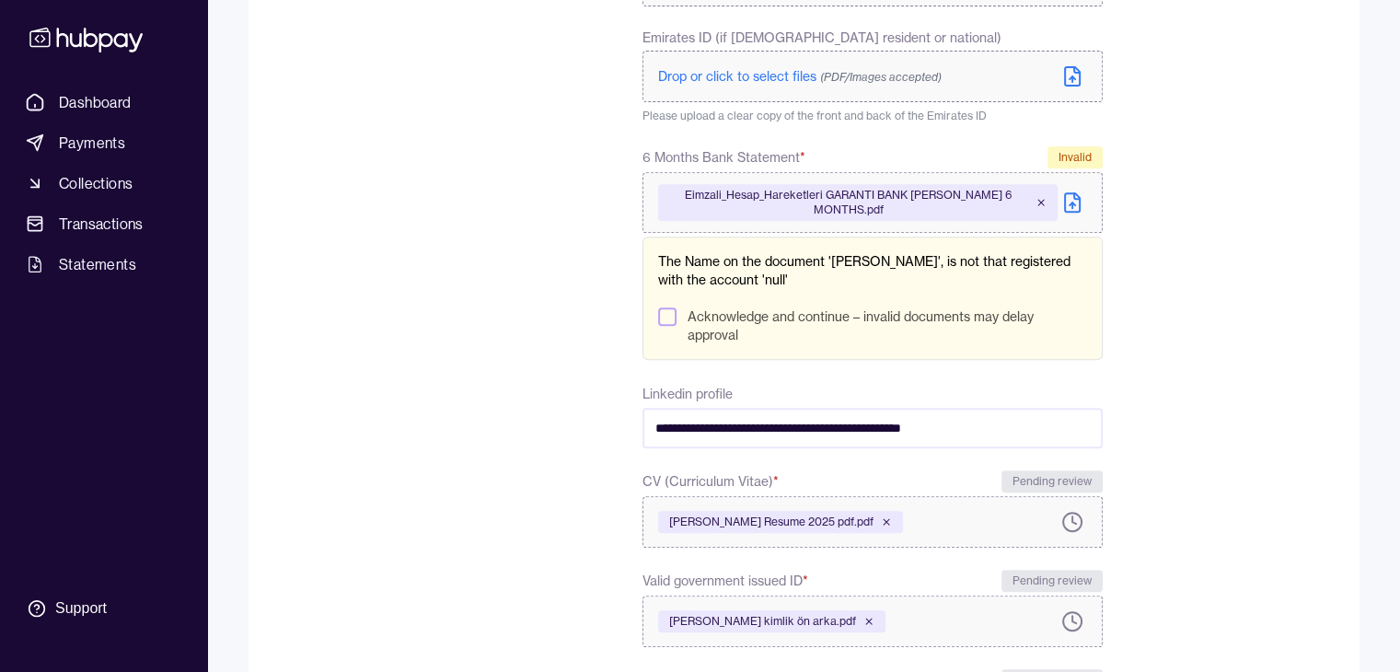
click at [1047, 199] on div "Eimzali_Hesap_Hareketleri GARANTI BANK [PERSON_NAME] 6 MONTHS.pdf" at bounding box center [857, 202] width 398 height 37
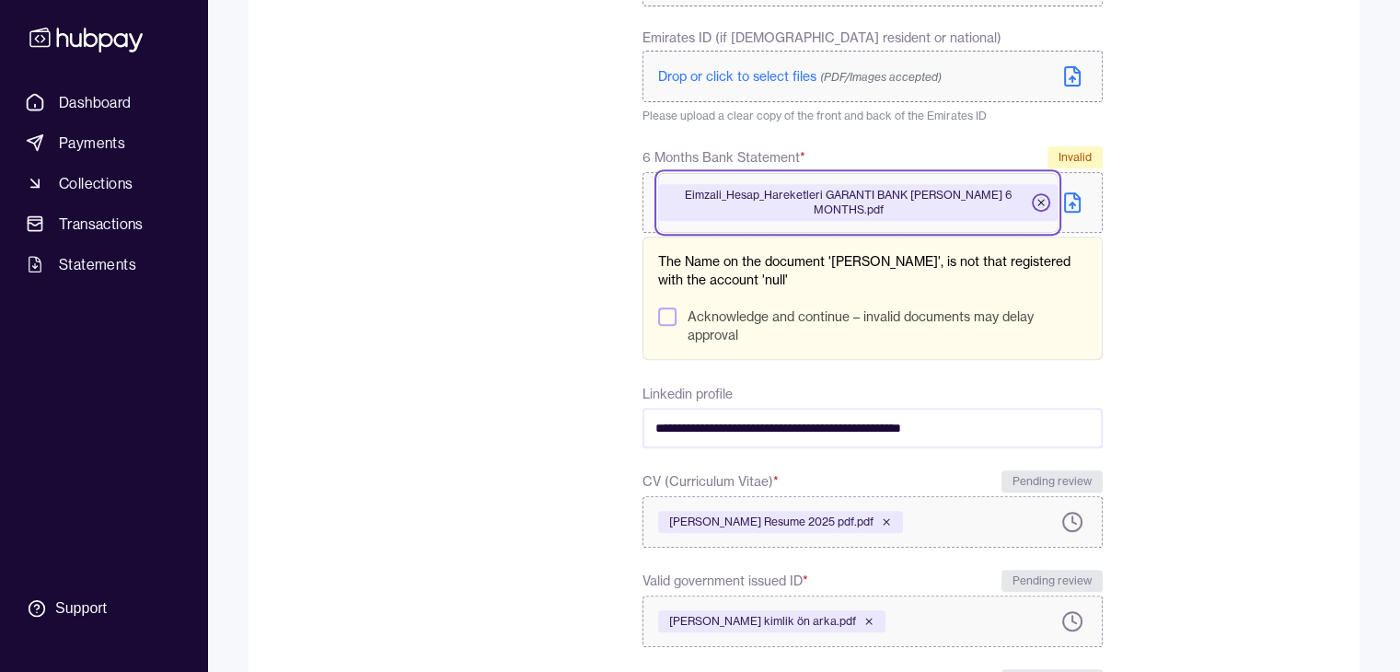
click at [1039, 200] on icon at bounding box center [1040, 202] width 11 height 11
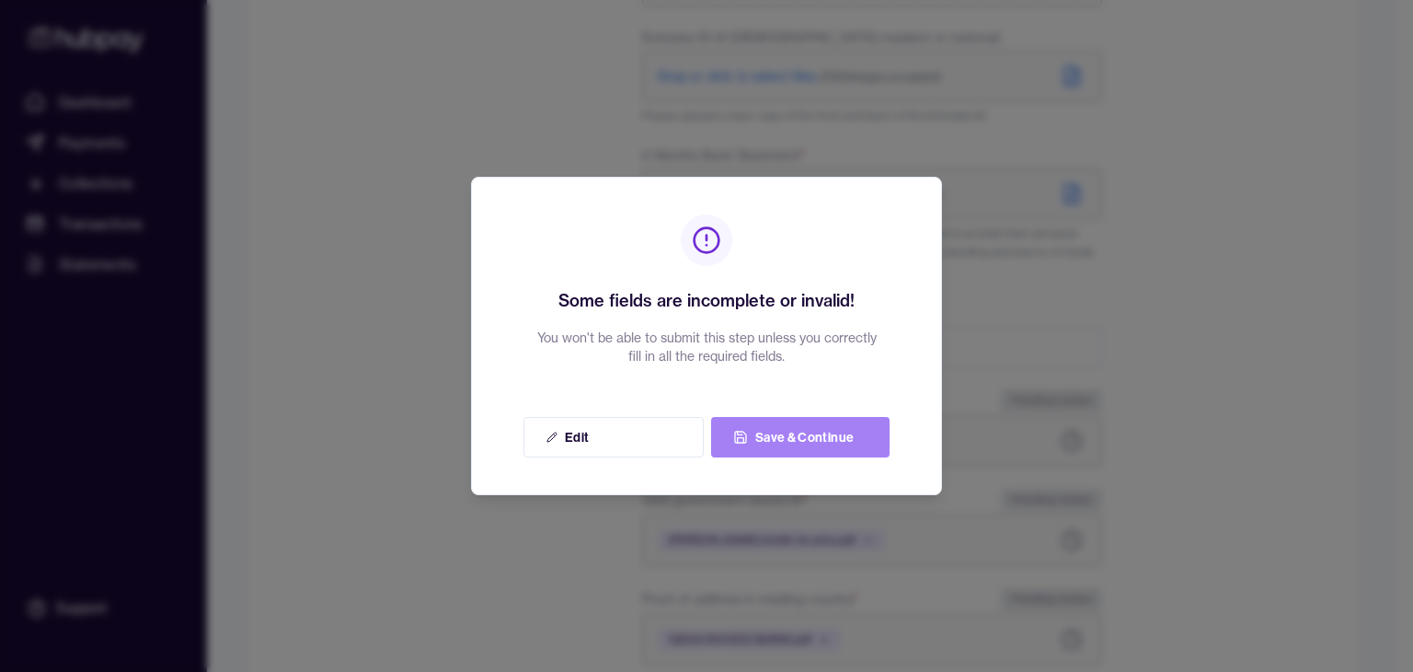
click at [777, 435] on button "Save & Continue" at bounding box center [800, 437] width 179 height 40
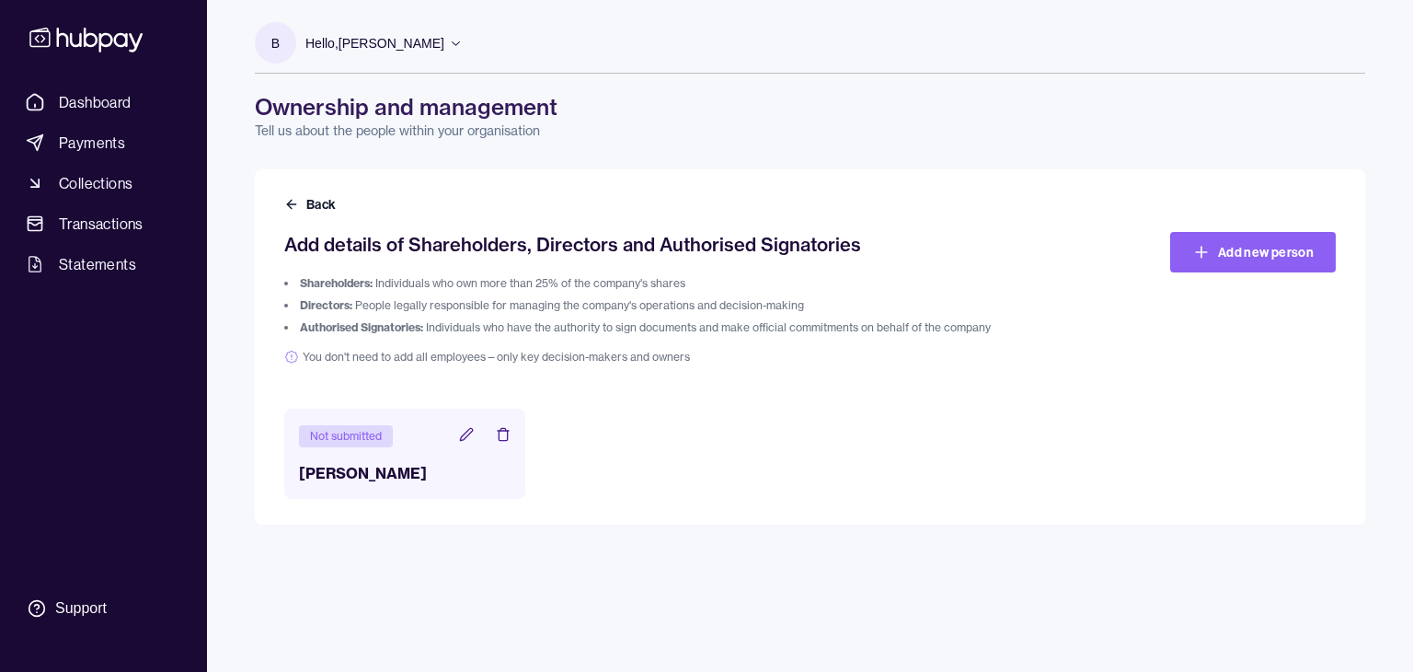
click at [470, 438] on icon at bounding box center [466, 434] width 15 height 15
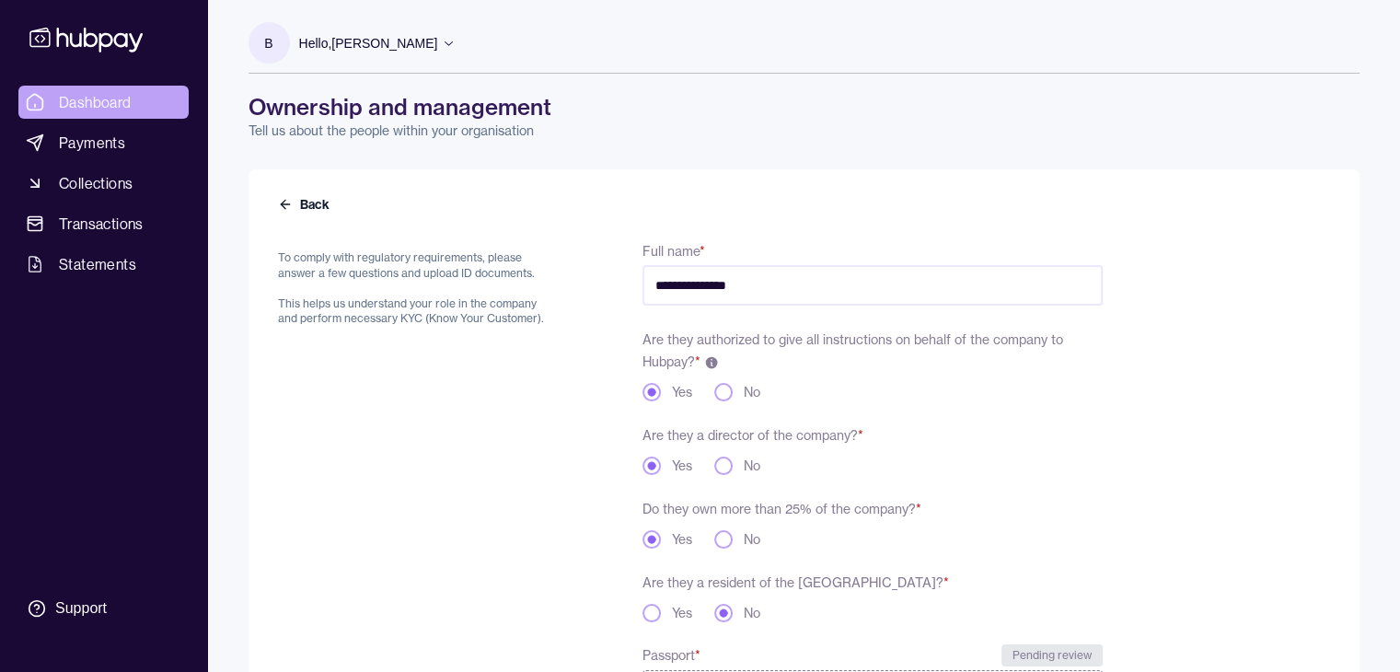
click at [86, 104] on span "Dashboard" at bounding box center [95, 102] width 73 height 22
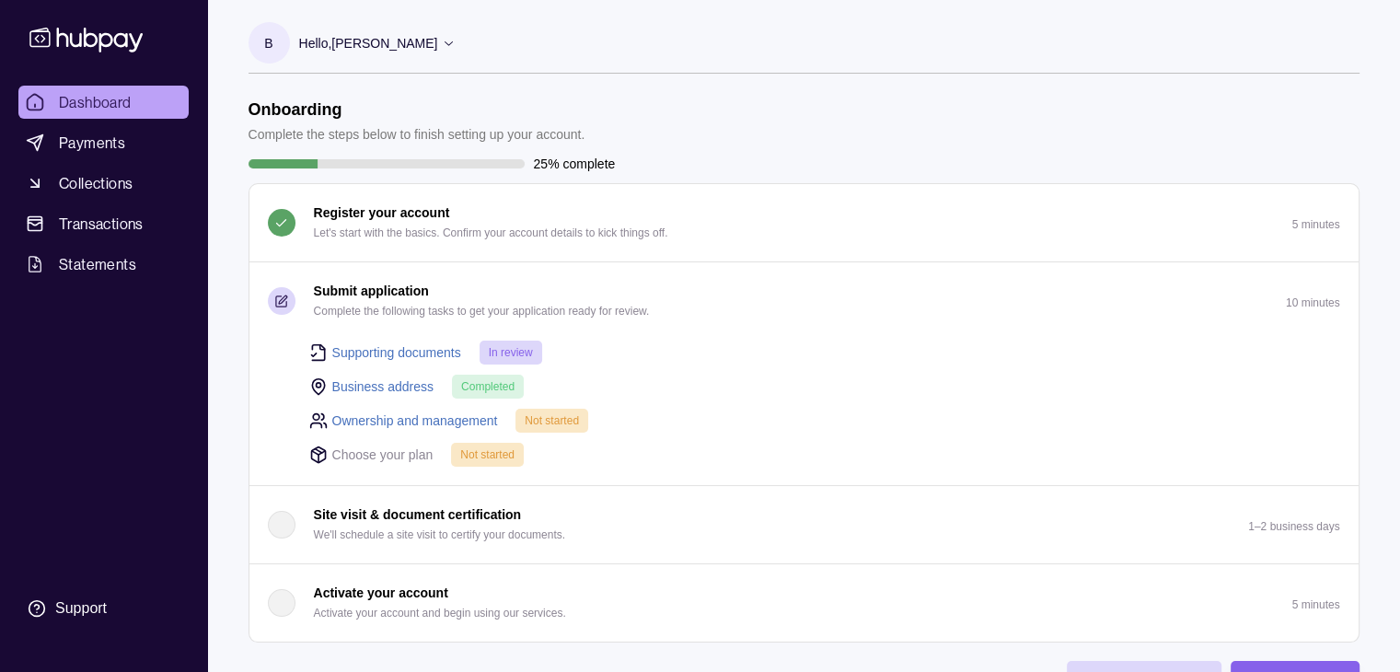
click at [379, 413] on link "Ownership and management" at bounding box center [415, 420] width 166 height 20
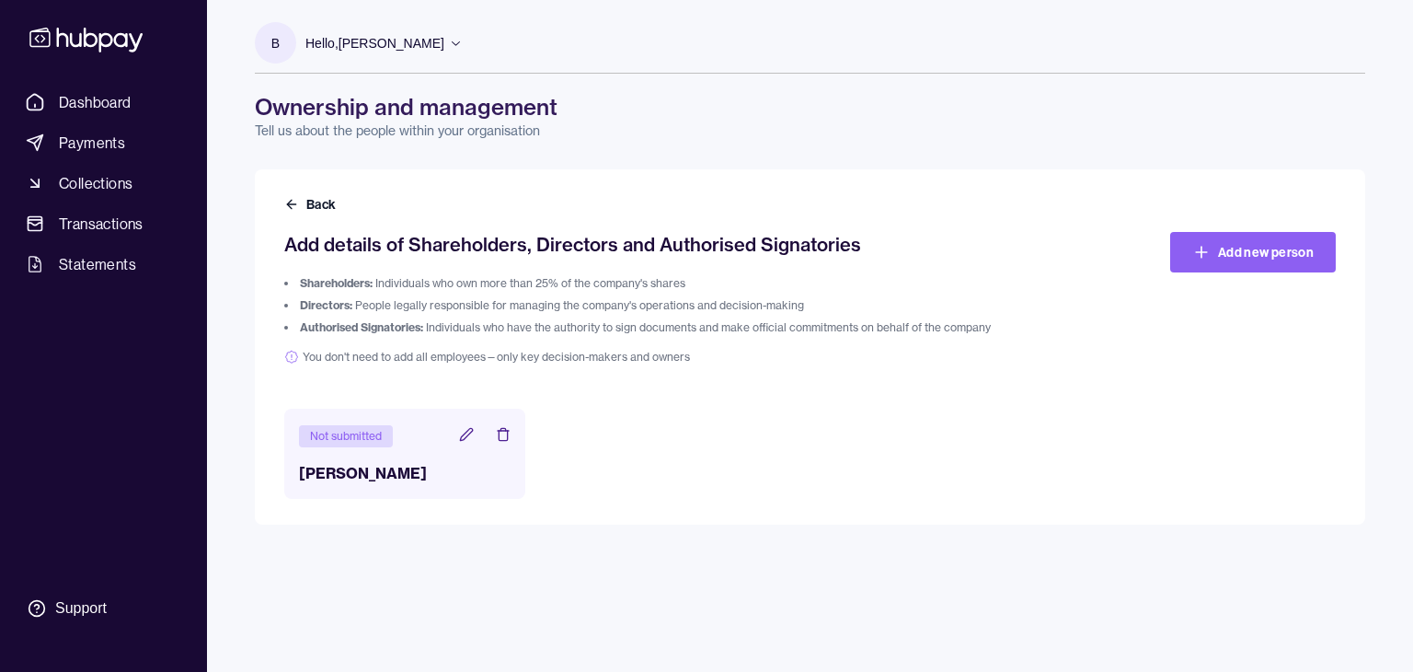
click at [464, 432] on icon at bounding box center [466, 434] width 15 height 15
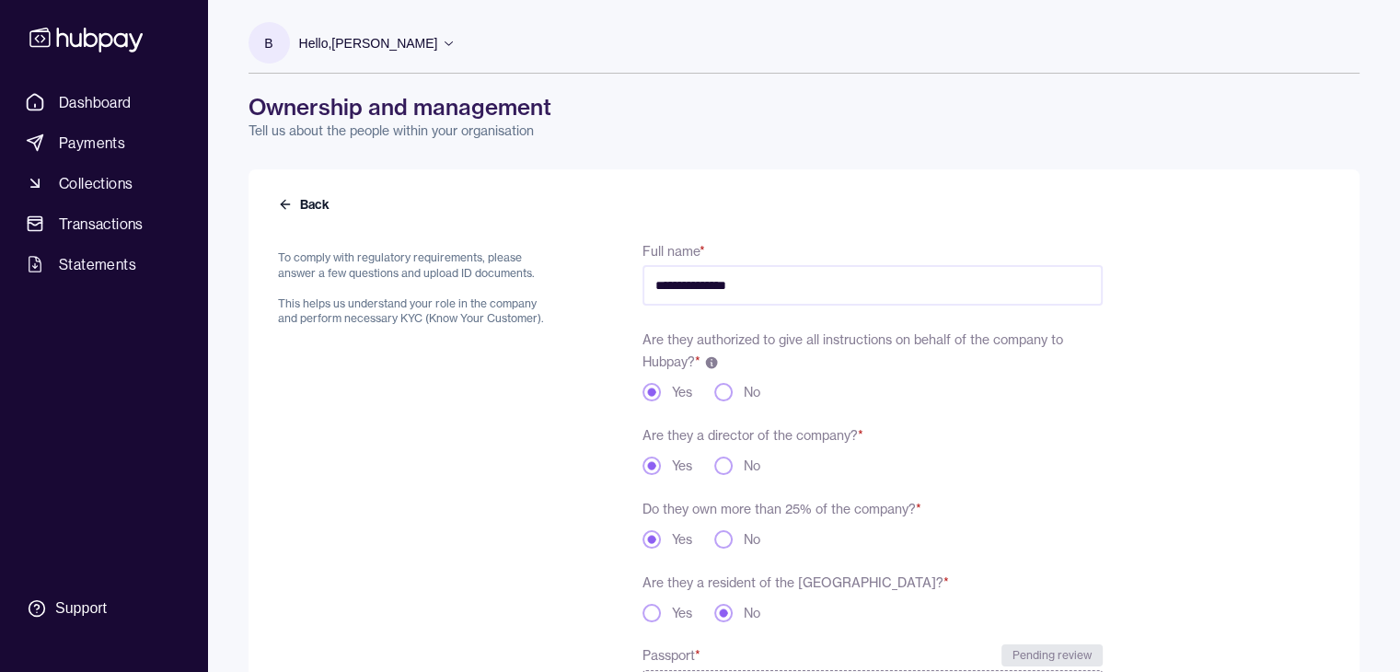
click at [279, 199] on icon at bounding box center [285, 204] width 15 height 15
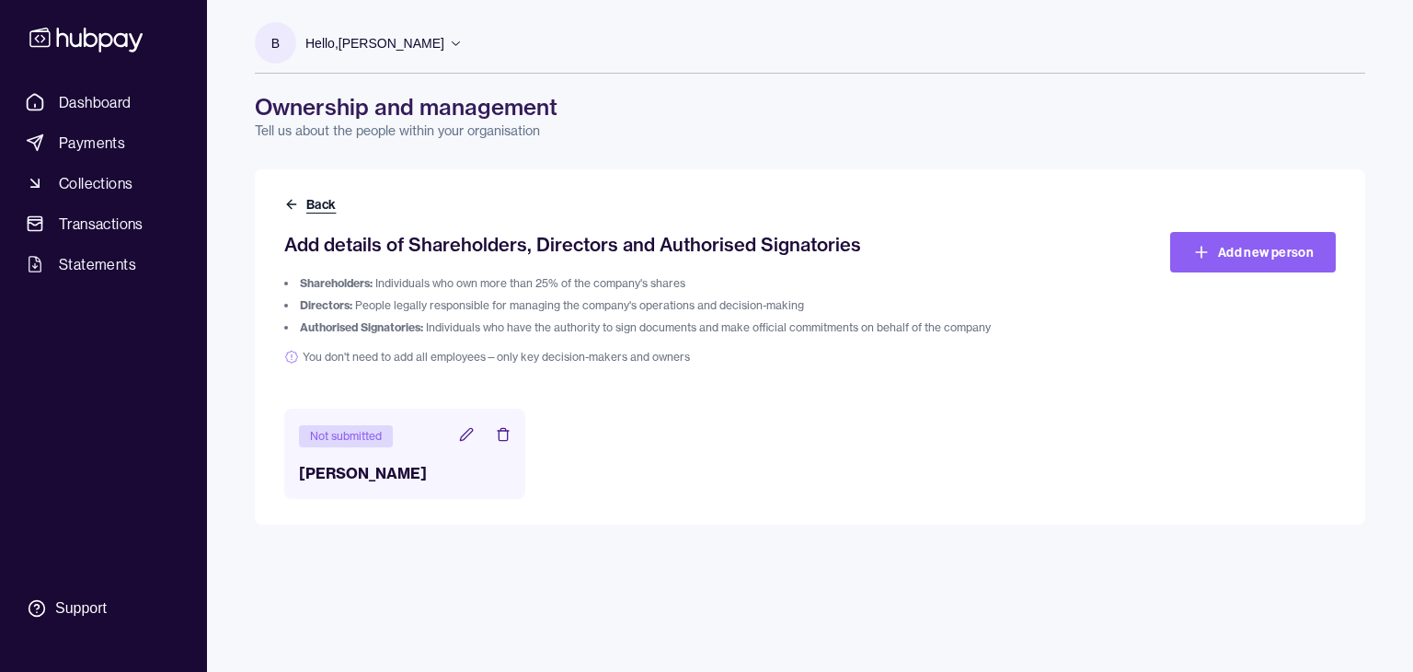
click at [294, 197] on icon at bounding box center [291, 204] width 15 height 15
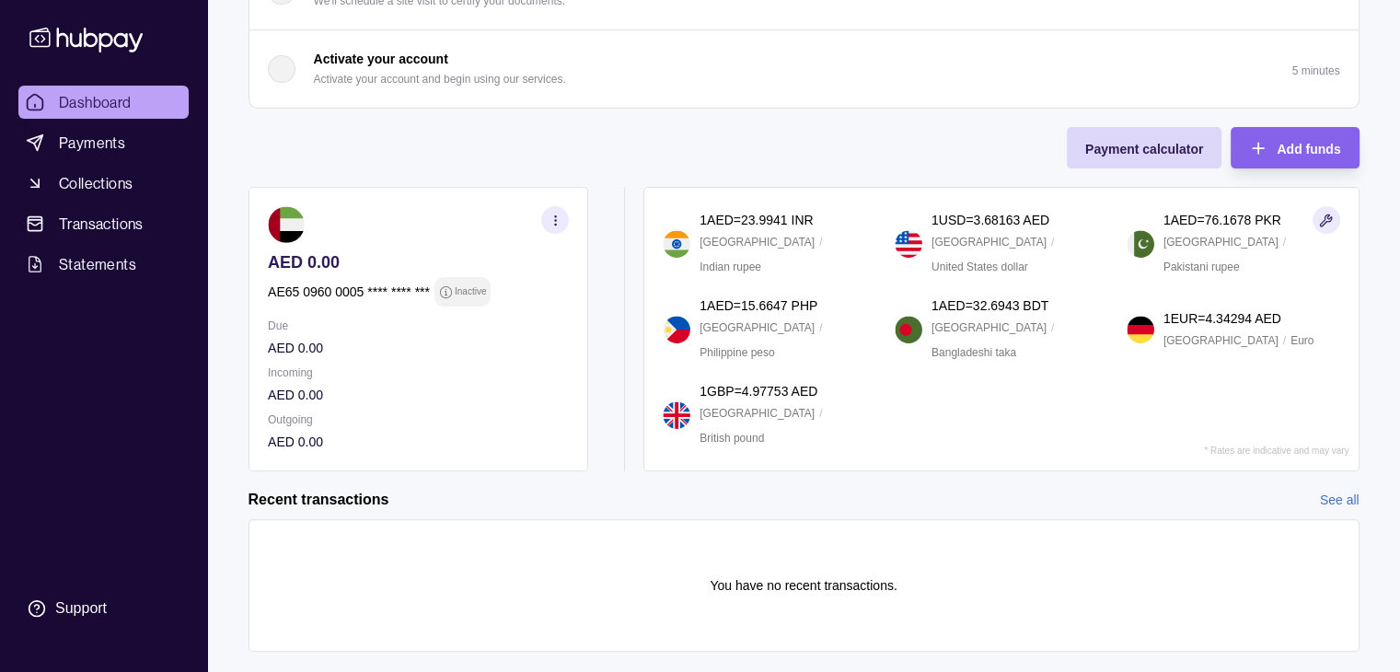
scroll to position [554, 0]
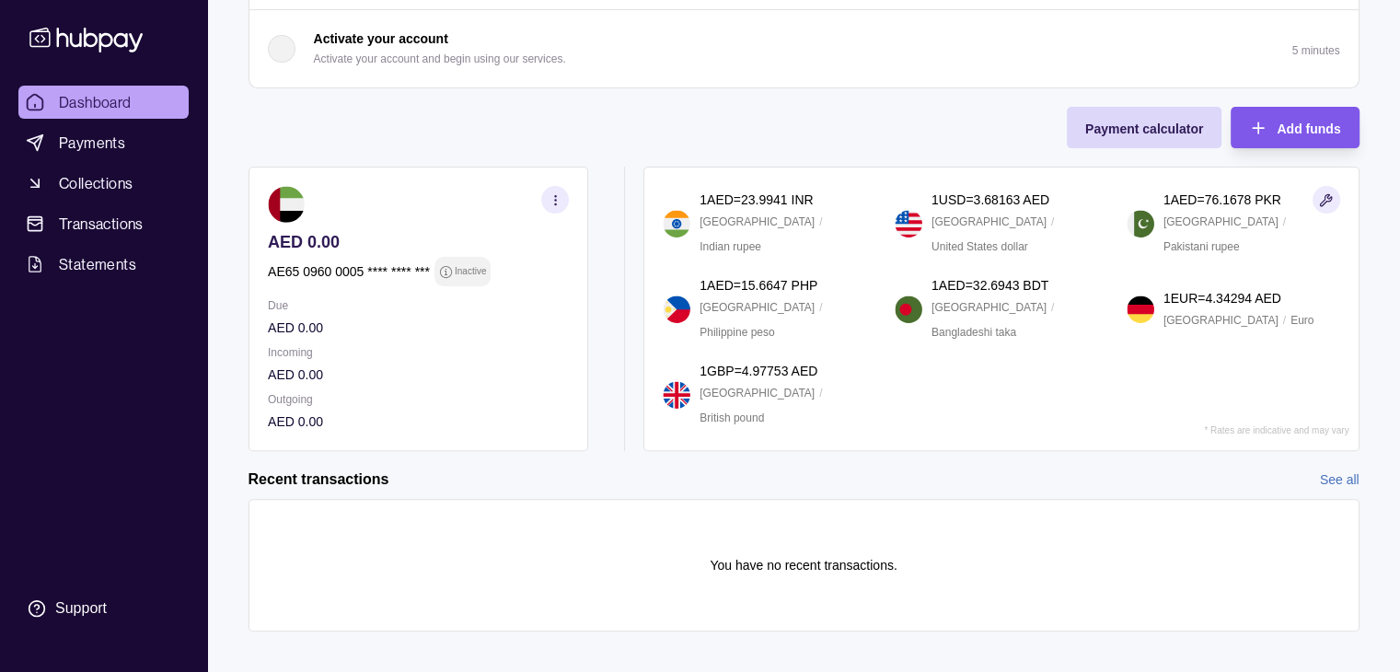
click at [1307, 123] on span "Add funds" at bounding box center [1307, 128] width 63 height 15
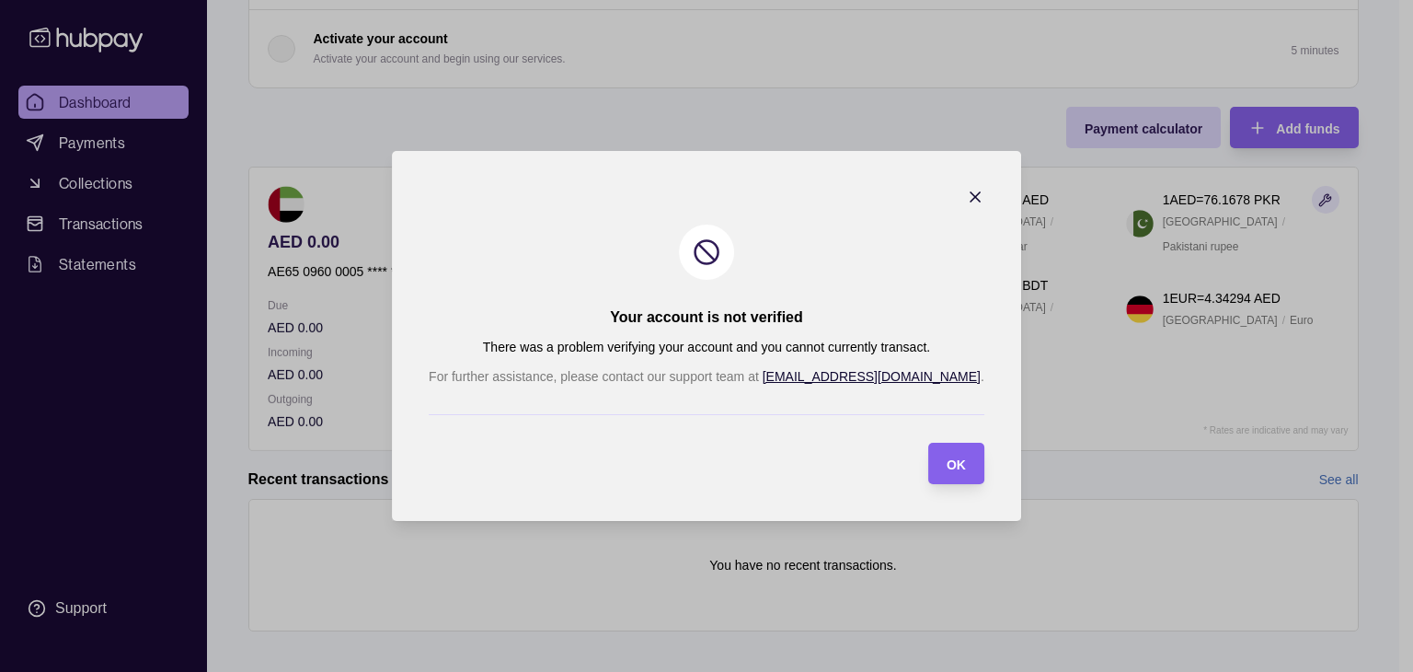
click at [966, 202] on icon "button" at bounding box center [975, 197] width 18 height 18
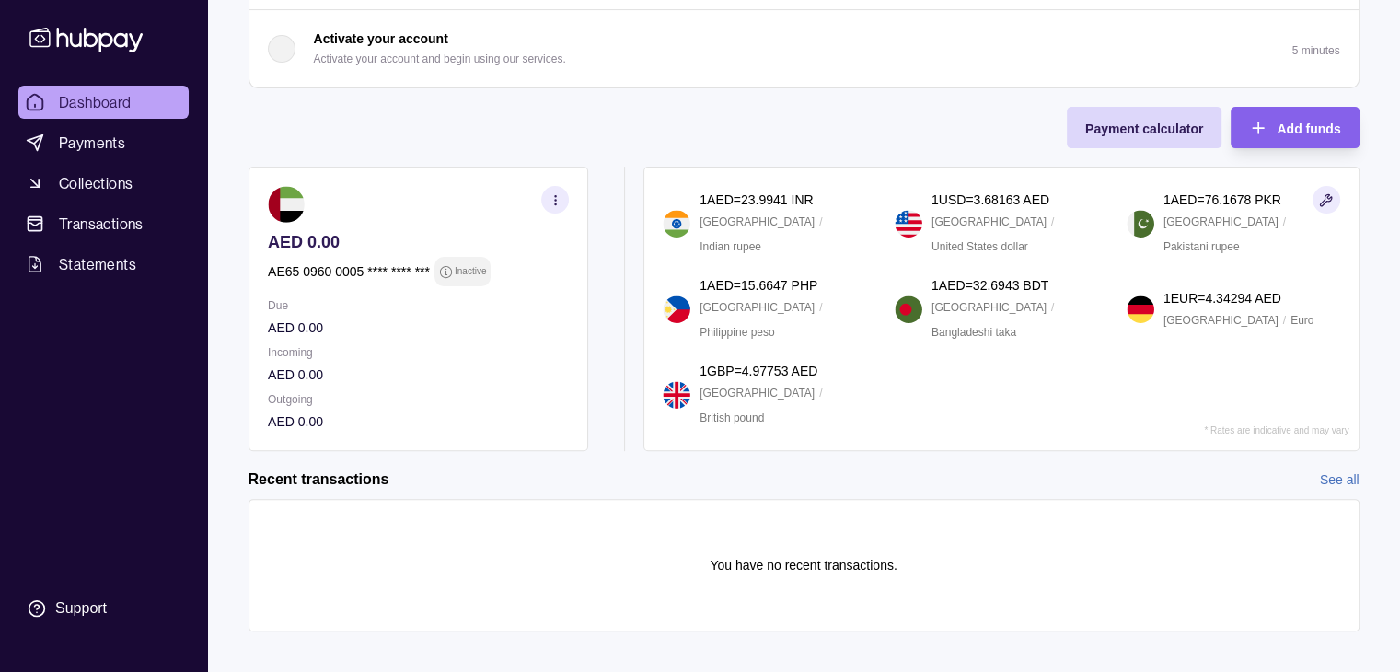
scroll to position [0, 0]
